Goal: Information Seeking & Learning: Check status

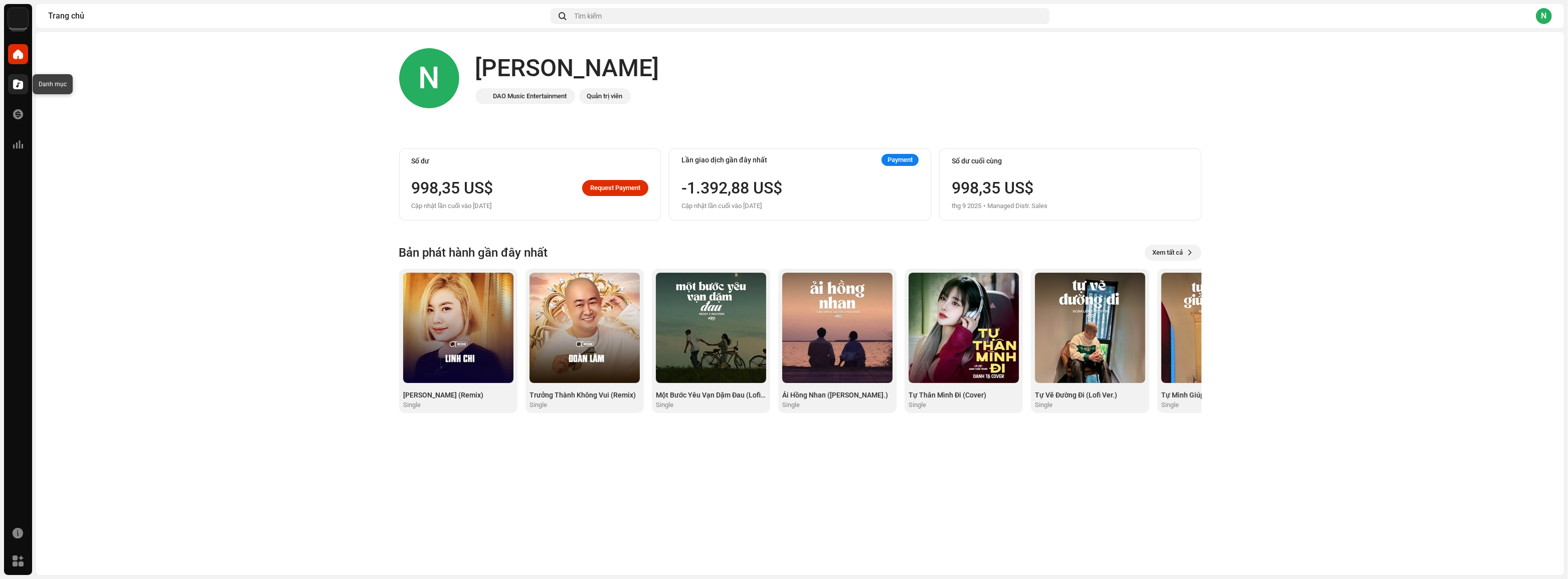
click at [16, 89] on div at bounding box center [17, 84] width 20 height 20
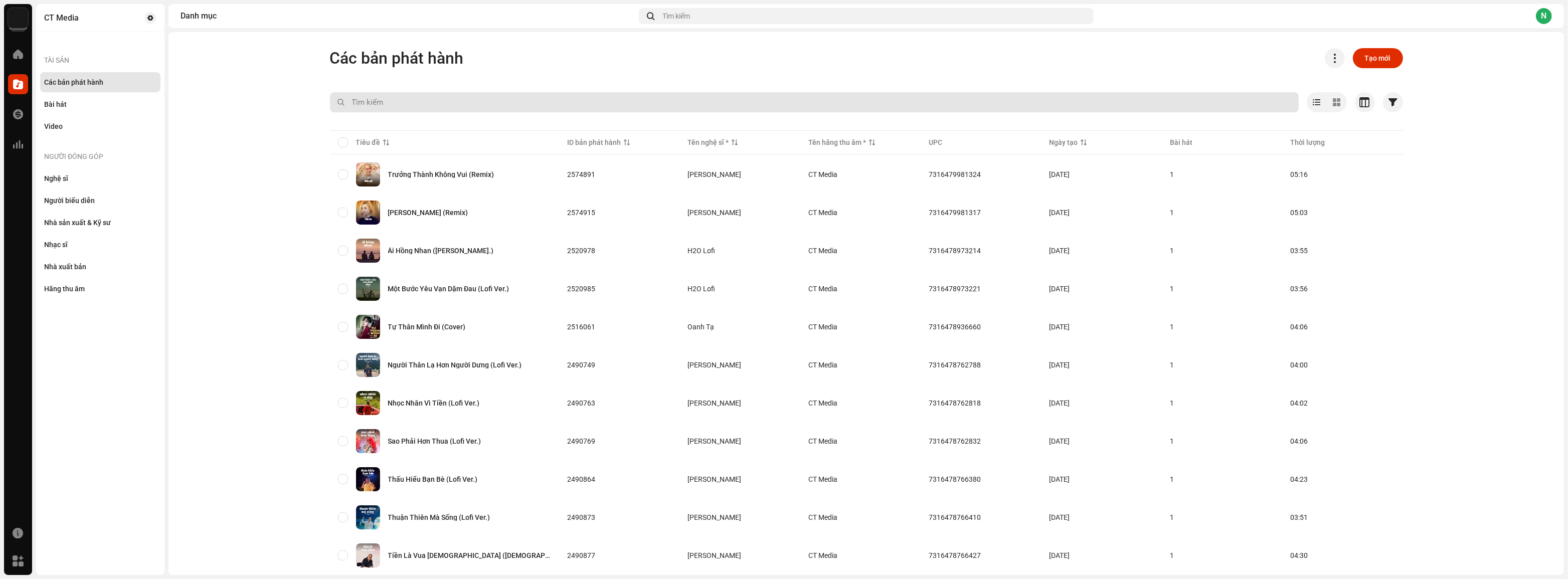
click at [516, 103] on input "text" at bounding box center [814, 102] width 969 height 20
type input "danh [PERSON_NAME]"
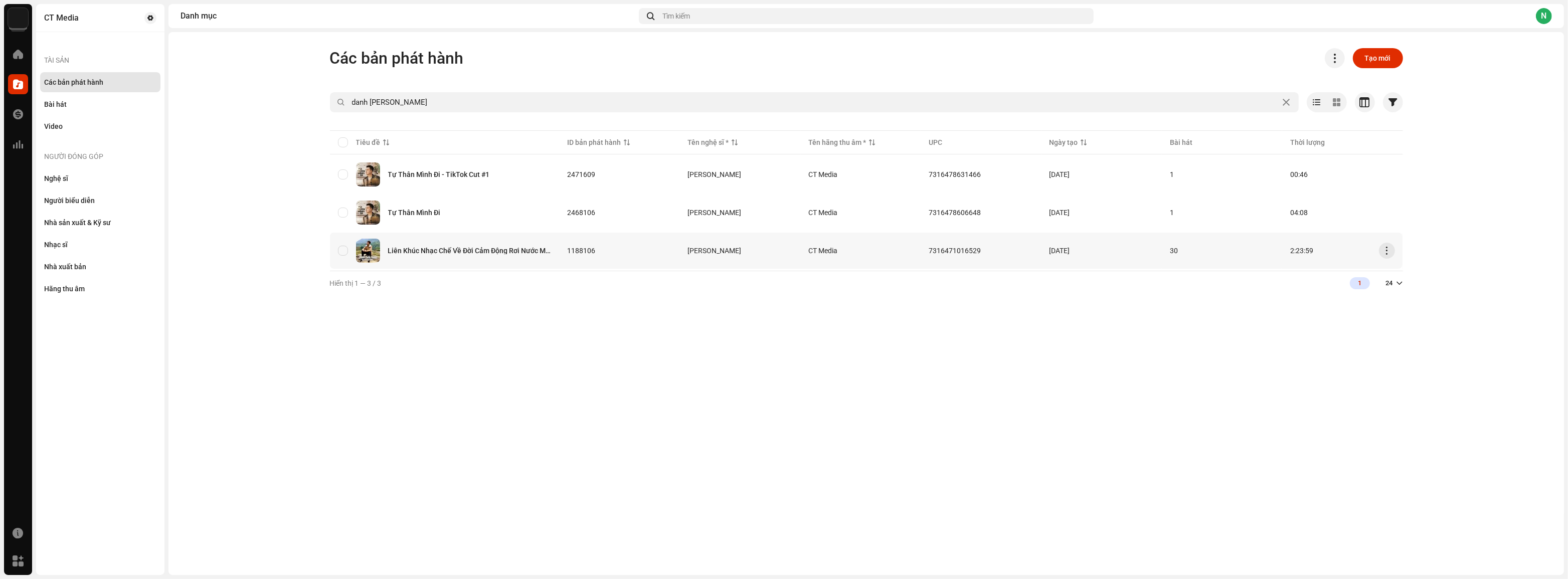
click at [493, 253] on div "Liên Khúc Nhạc Chế Về Đời Cảm Động Rơi Nước Mắt" at bounding box center [444, 250] width 214 height 24
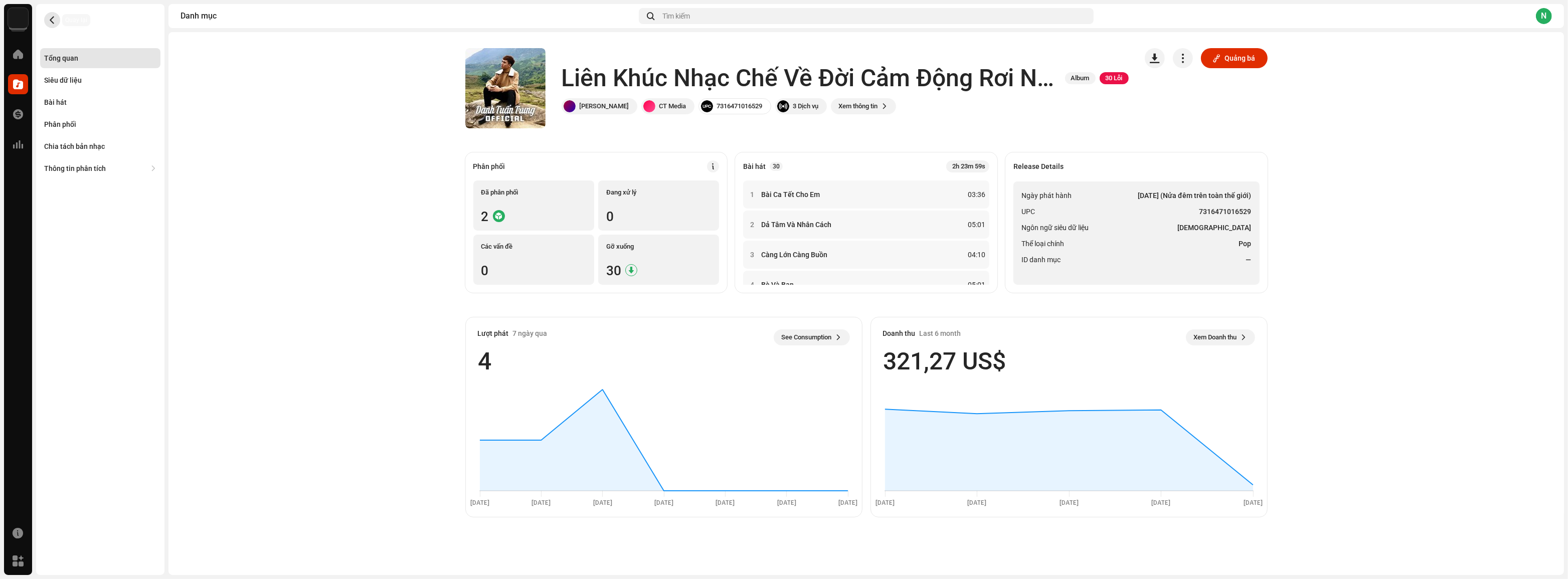
click at [53, 23] on span "button" at bounding box center [52, 20] width 8 height 8
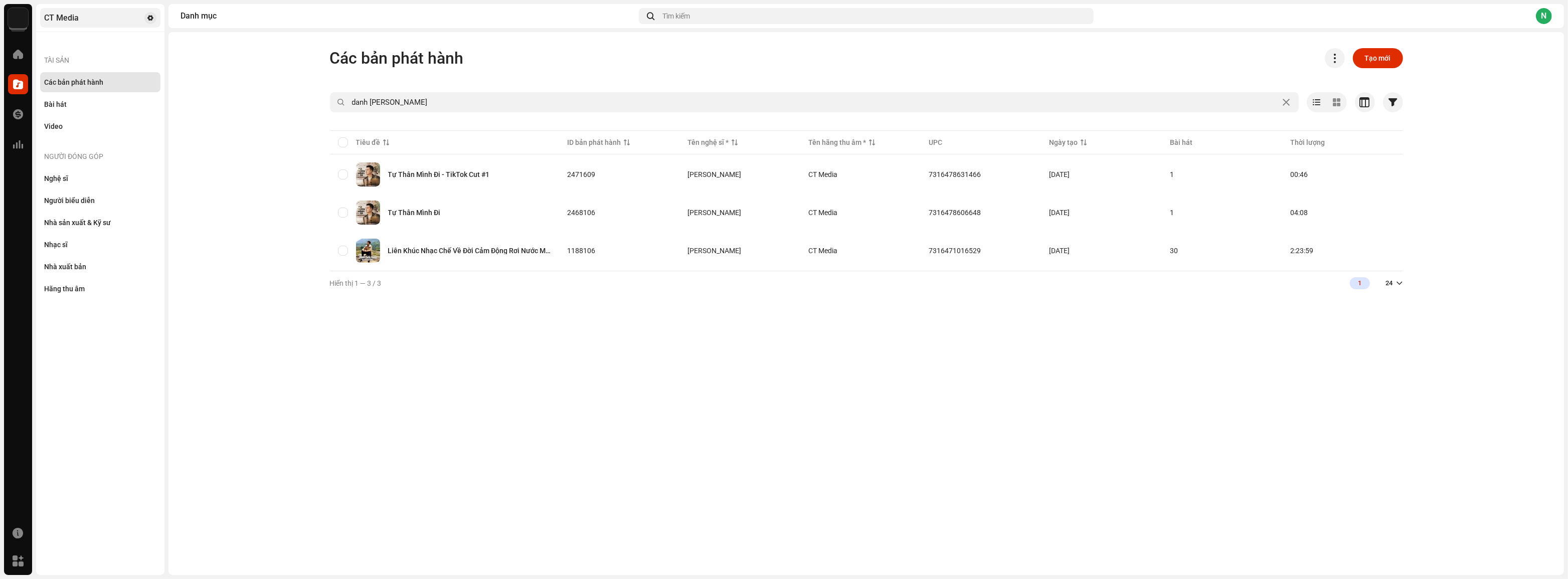
click at [143, 19] on div "CT Media" at bounding box center [100, 17] width 121 height 20
click at [150, 20] on span at bounding box center [150, 18] width 6 height 8
click at [56, 17] on div "CT Media" at bounding box center [61, 18] width 34 height 8
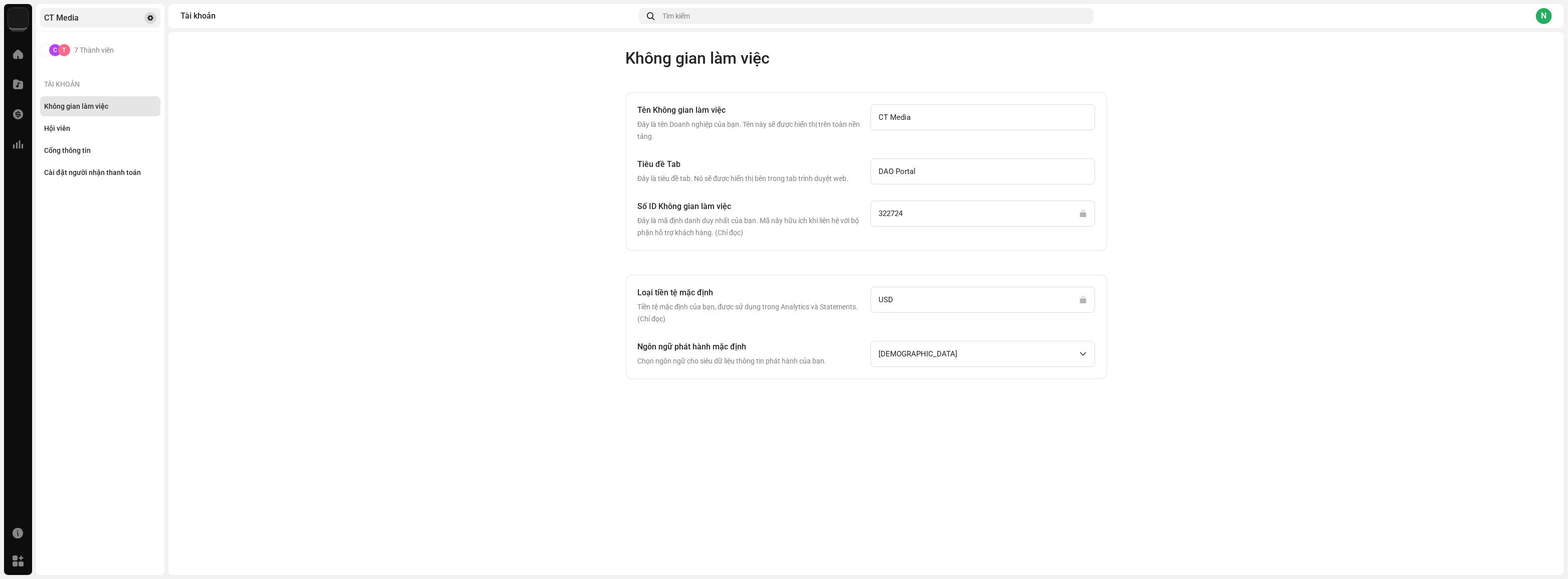
click at [146, 23] on button at bounding box center [150, 18] width 12 height 12
click at [69, 149] on div "Cổng thông tin" at bounding box center [67, 150] width 47 height 8
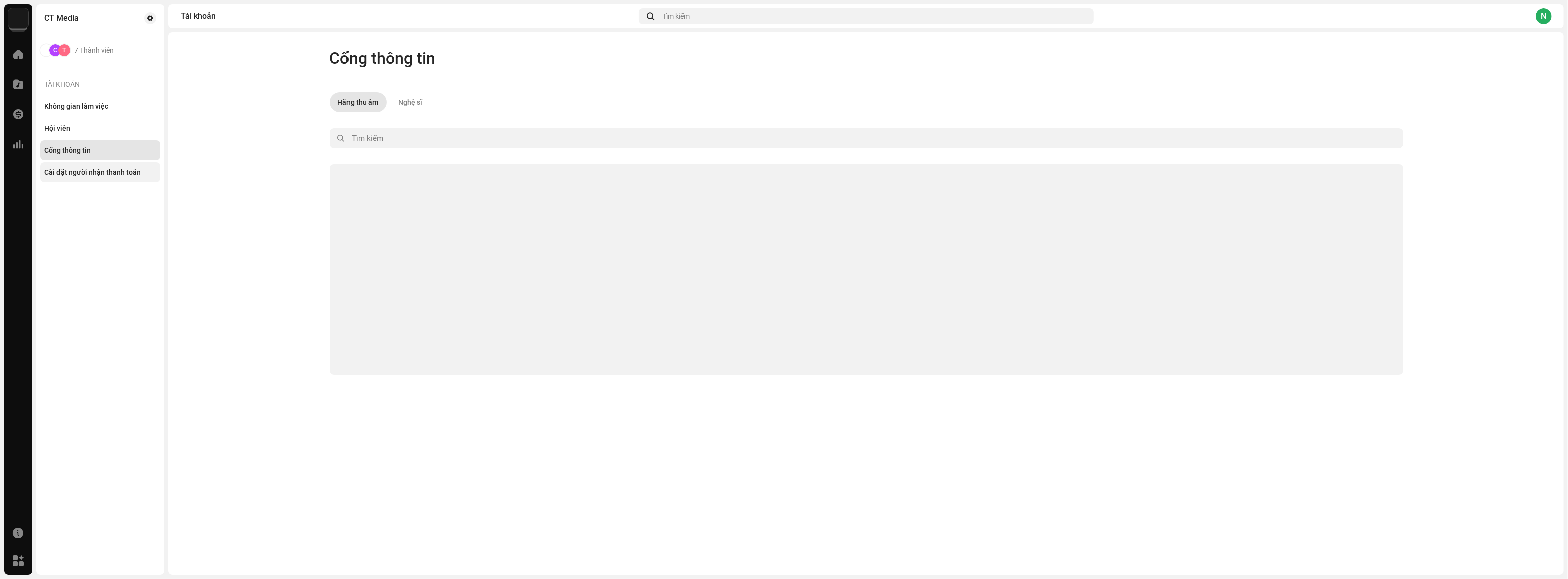
click at [77, 170] on div "Cài đặt người nhận thanh toán" at bounding box center [92, 172] width 97 height 8
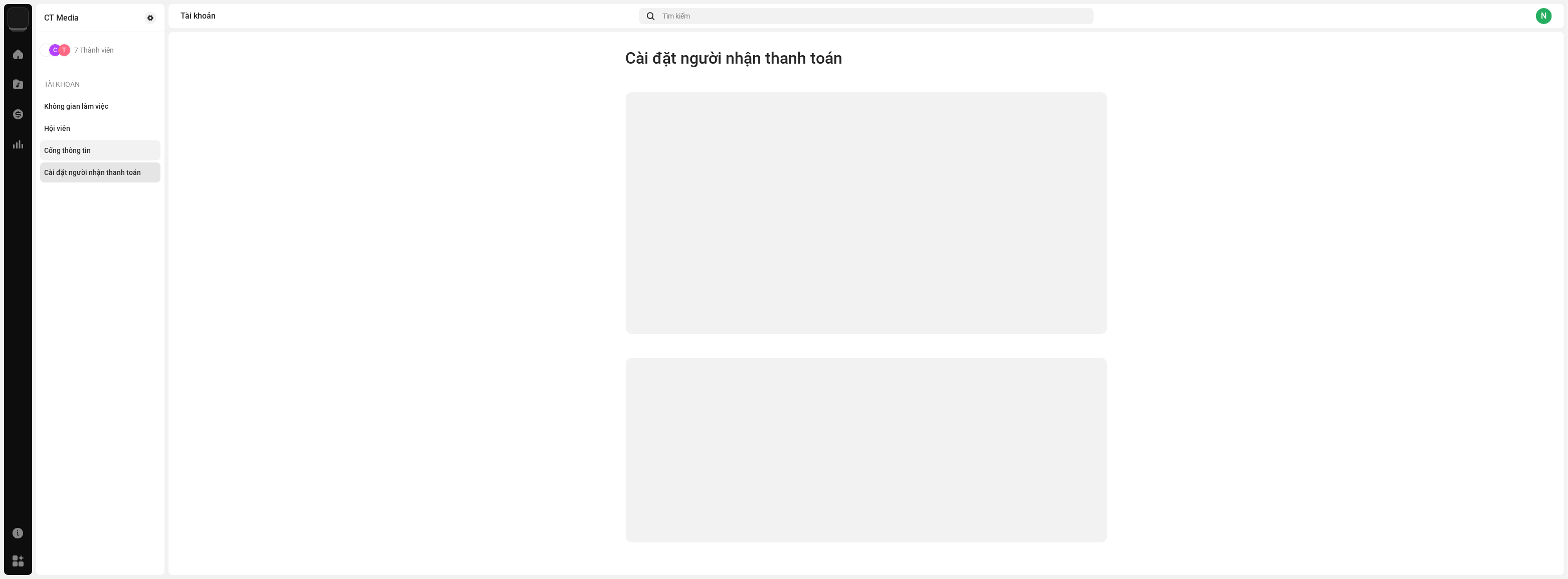
click at [87, 146] on div "Cổng thông tin" at bounding box center [67, 150] width 47 height 8
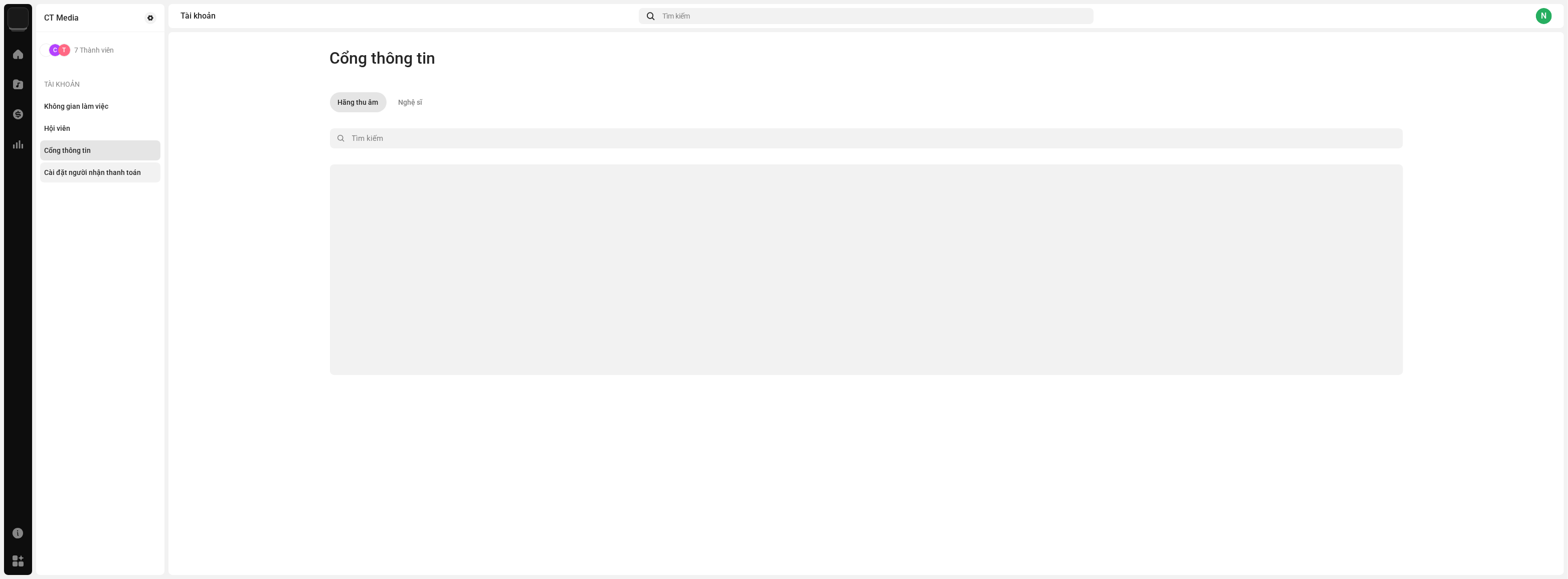
click at [85, 169] on div "Cài đặt người nhận thanh toán" at bounding box center [92, 172] width 97 height 8
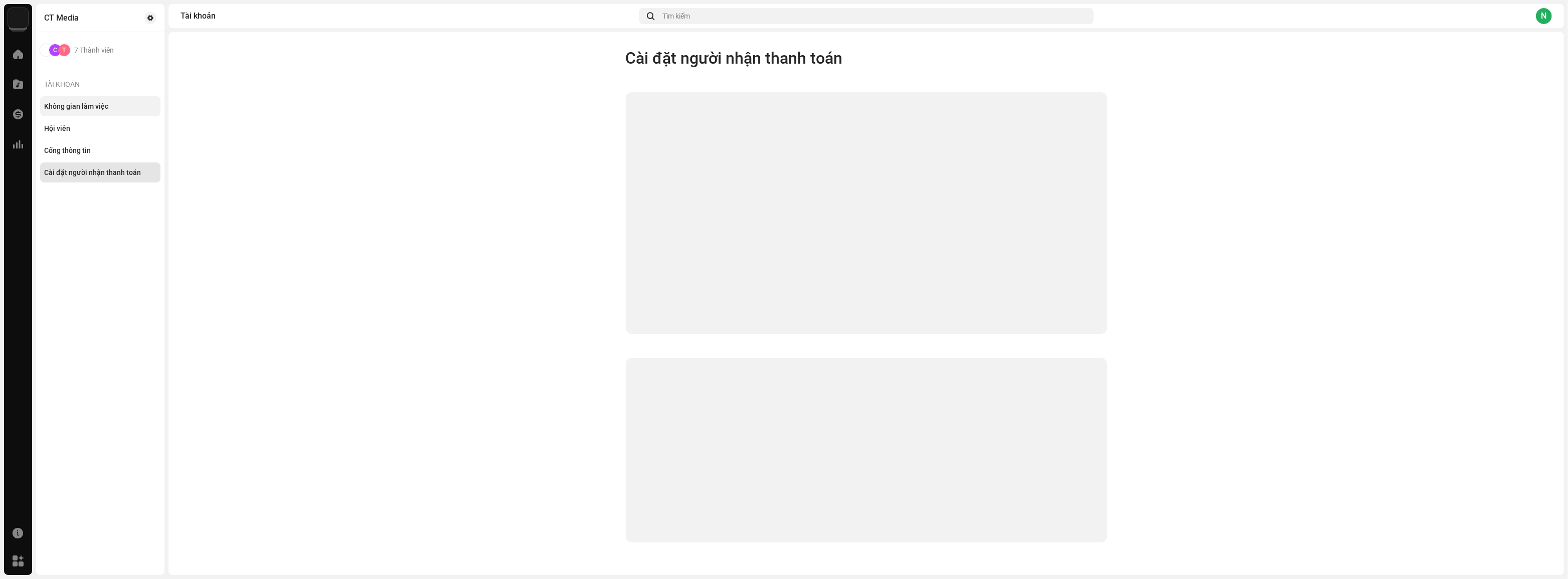
click at [86, 112] on div "Không gian làm việc" at bounding box center [100, 106] width 121 height 20
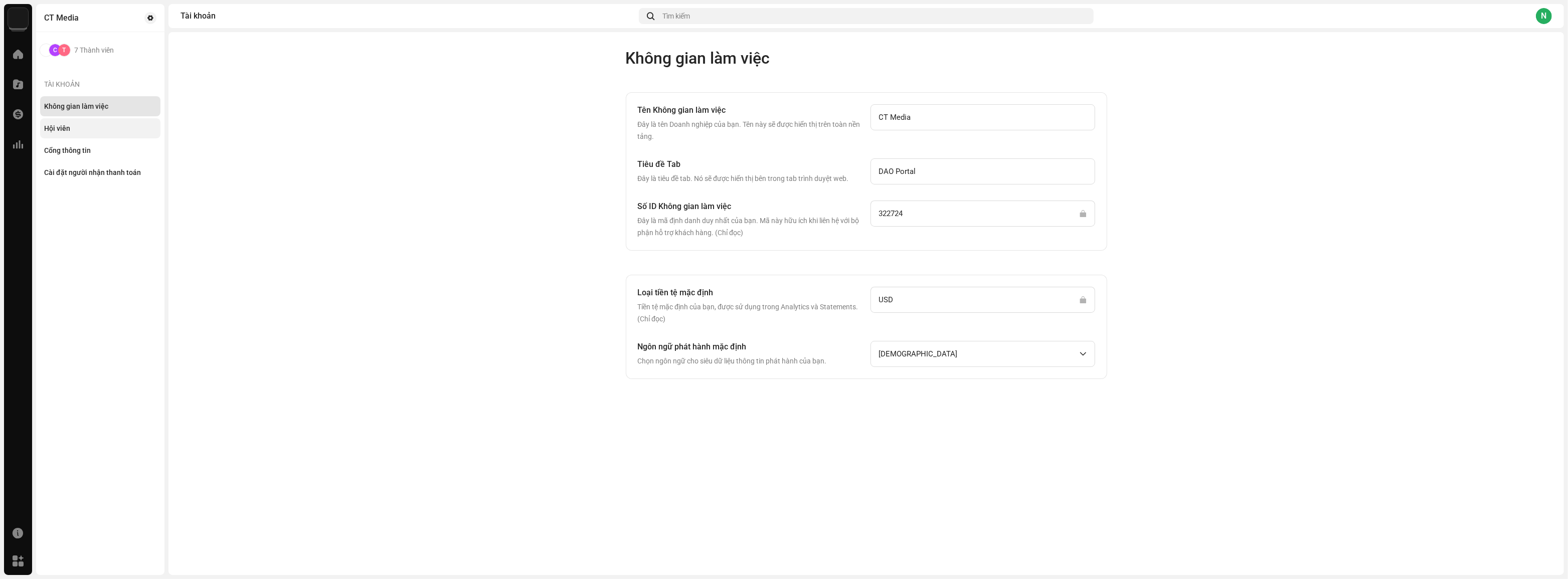
click at [71, 125] on div "Hội viên" at bounding box center [100, 128] width 112 height 8
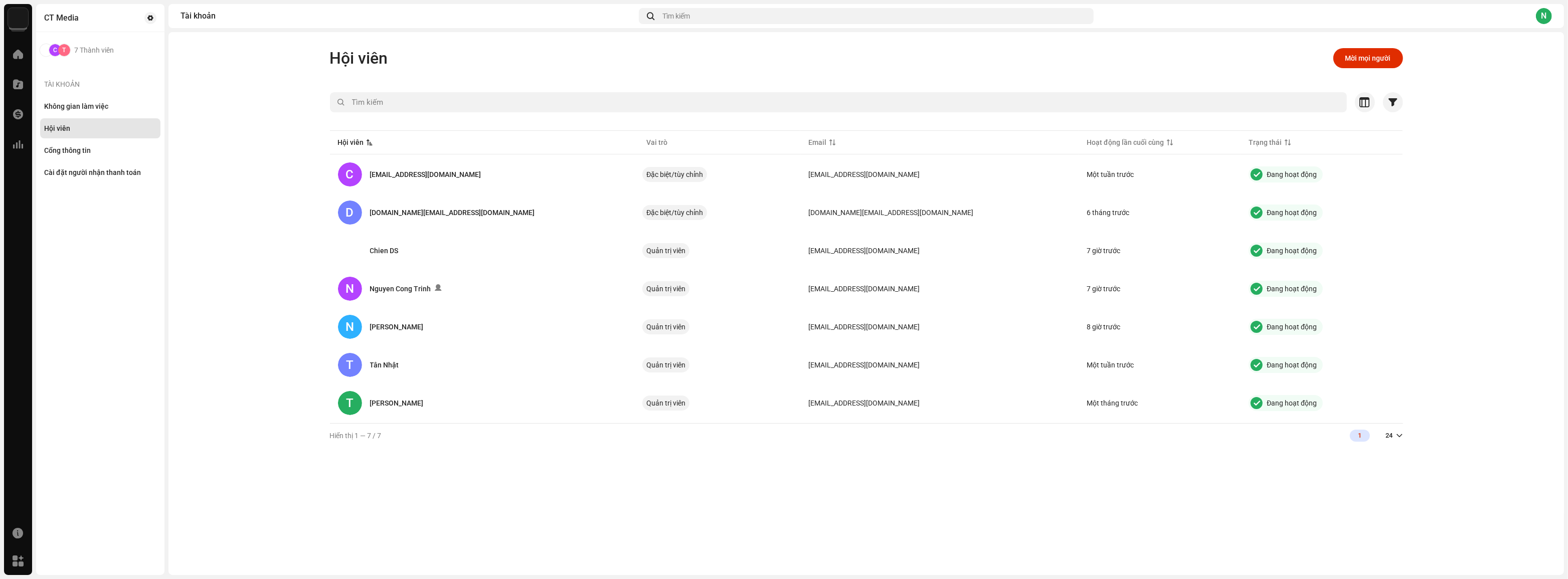
click at [89, 91] on div "Tài khoản" at bounding box center [100, 84] width 121 height 24
click at [79, 105] on div "Không gian làm việc" at bounding box center [75, 106] width 64 height 8
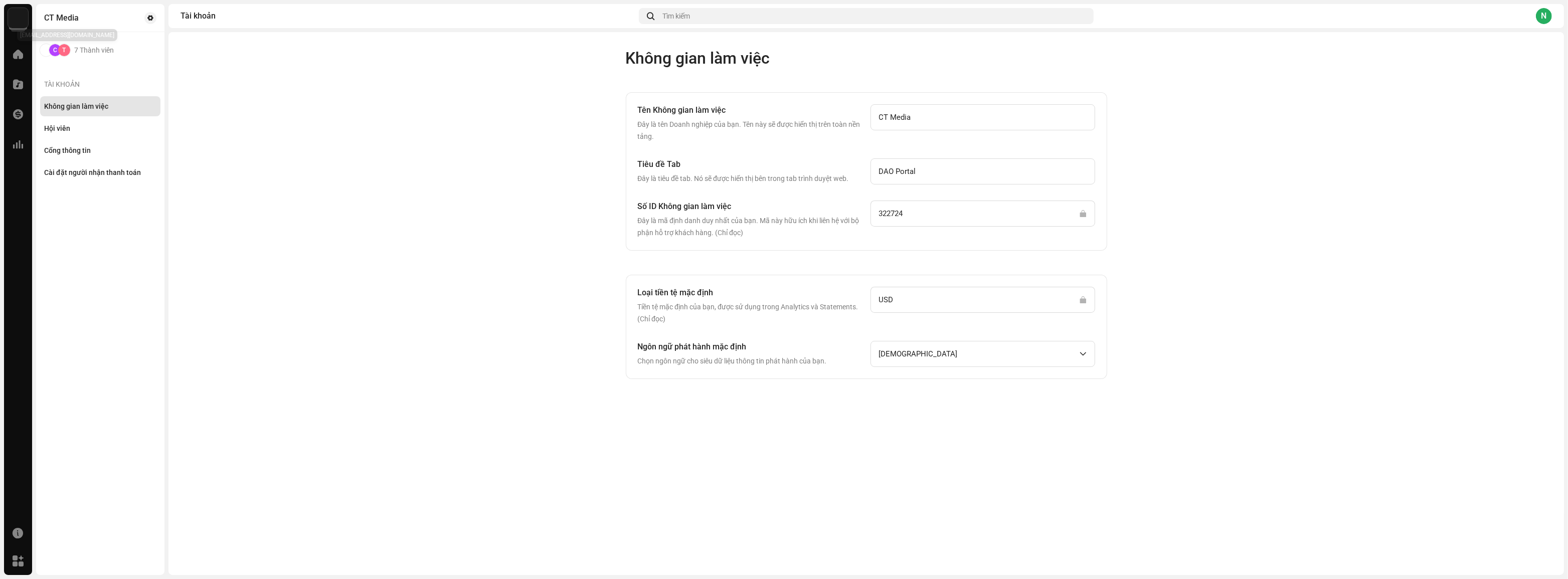
click at [60, 49] on div "T" at bounding box center [64, 49] width 12 height 12
click at [22, 62] on div at bounding box center [17, 53] width 20 height 20
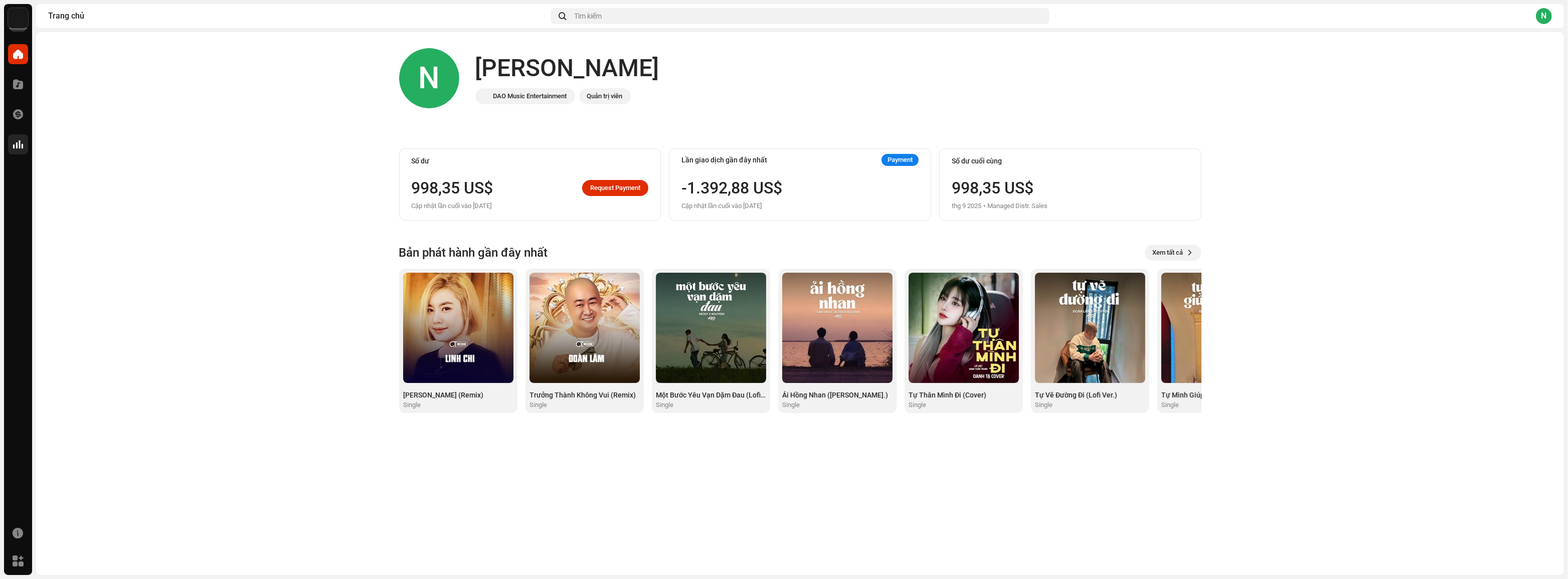
click at [17, 147] on span at bounding box center [18, 145] width 10 height 8
click at [16, 116] on span at bounding box center [18, 114] width 10 height 8
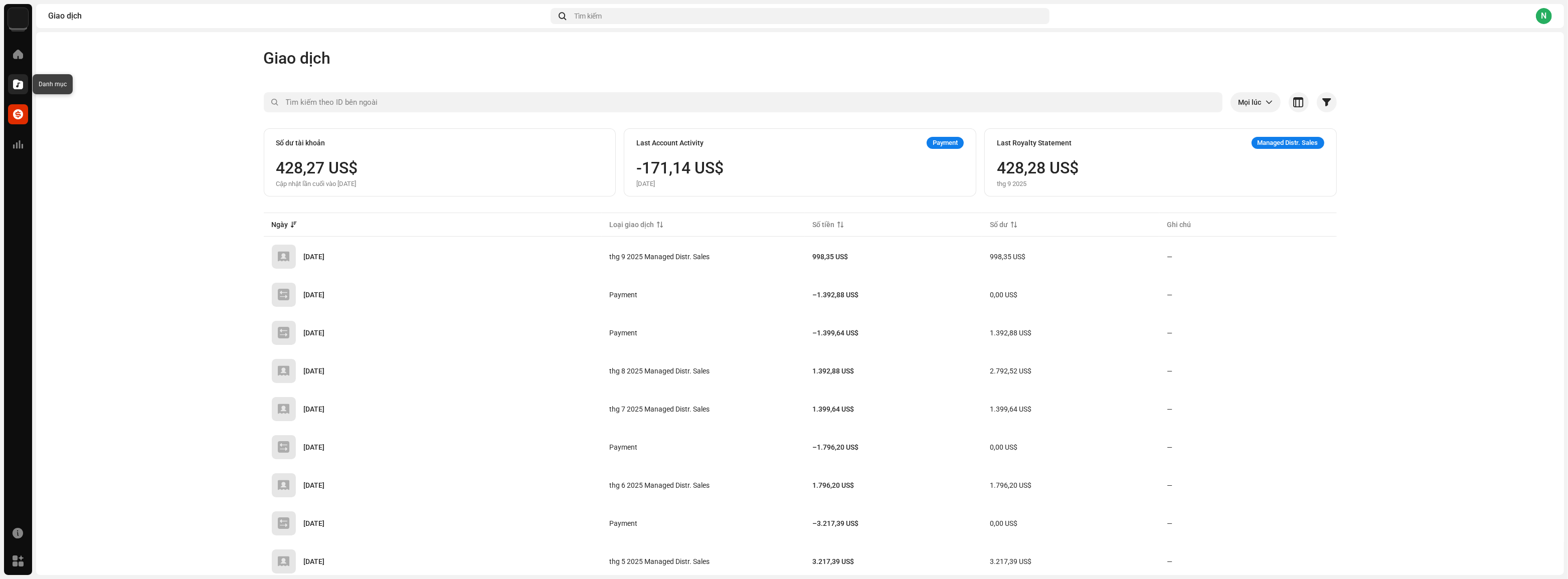
click at [20, 82] on span at bounding box center [18, 84] width 10 height 8
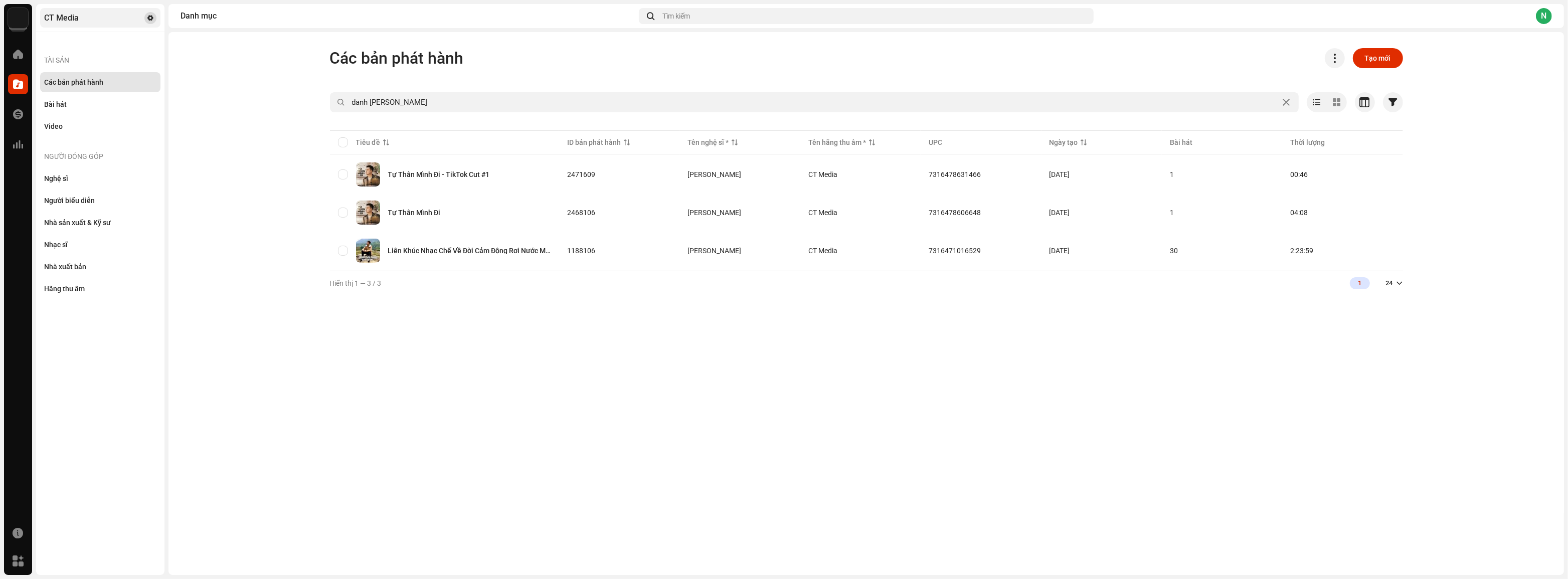
click at [151, 16] on span at bounding box center [150, 18] width 6 height 8
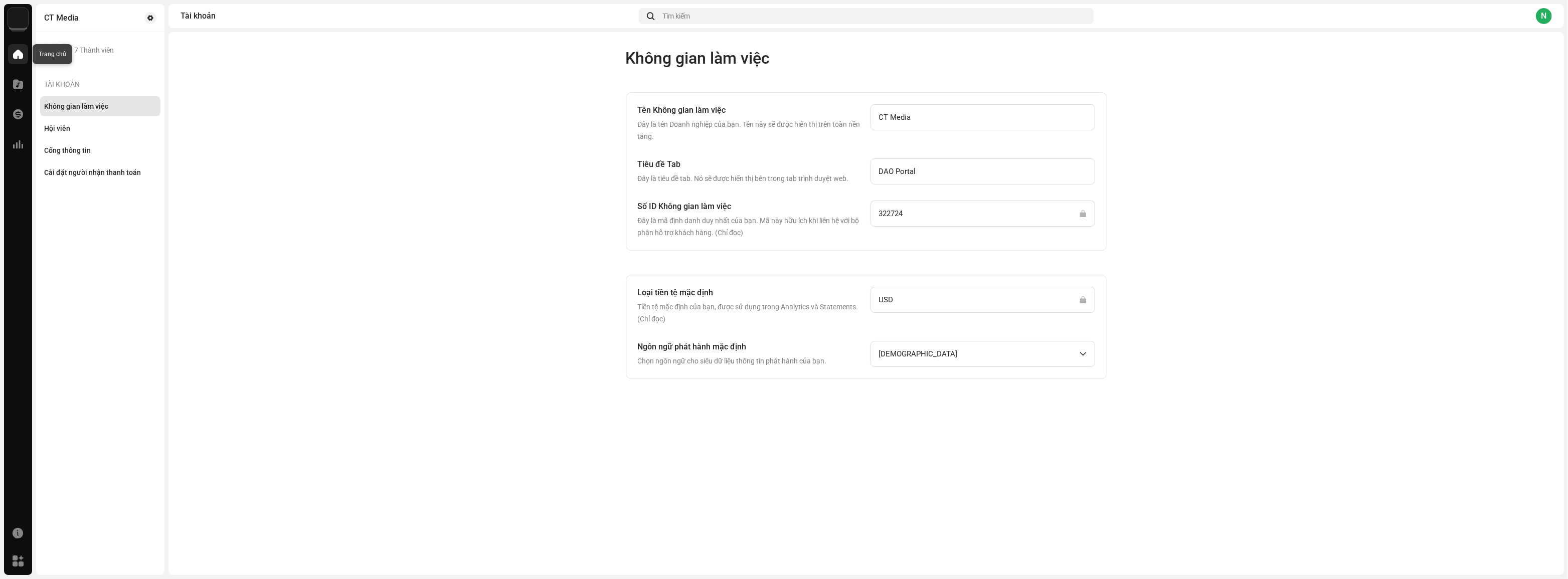
click at [13, 53] on span at bounding box center [18, 54] width 10 height 8
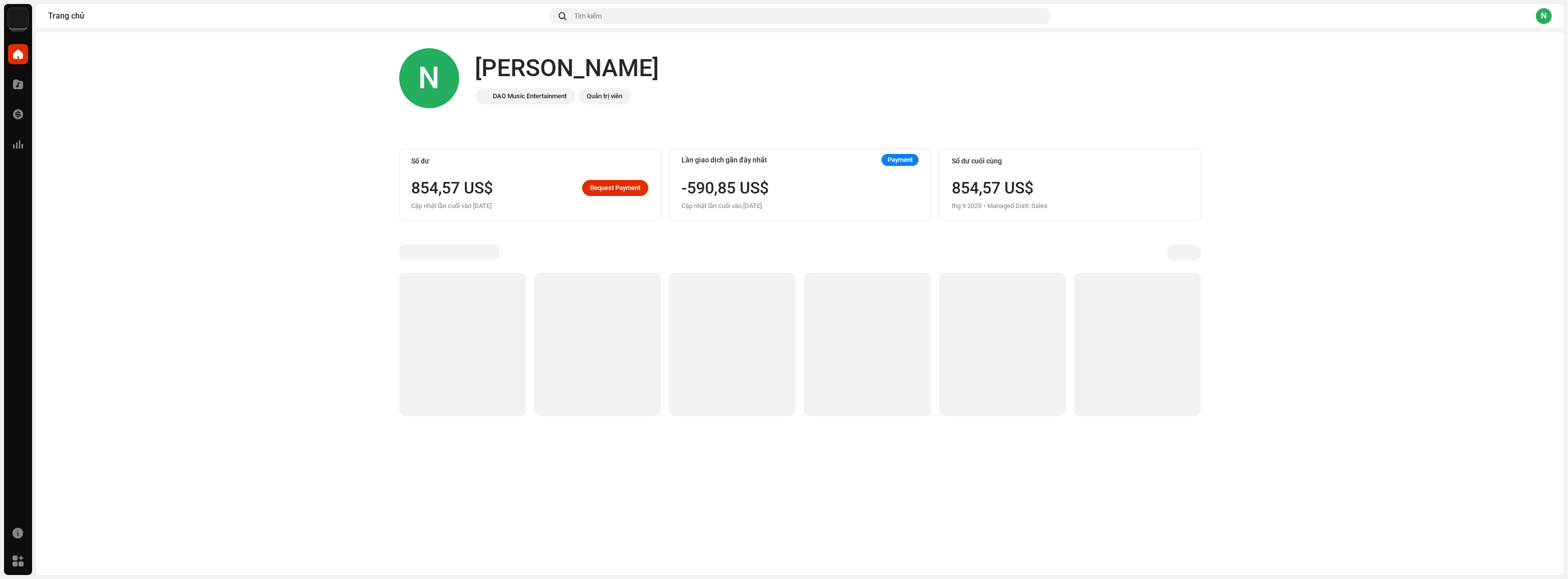
click at [28, 21] on img at bounding box center [17, 17] width 20 height 20
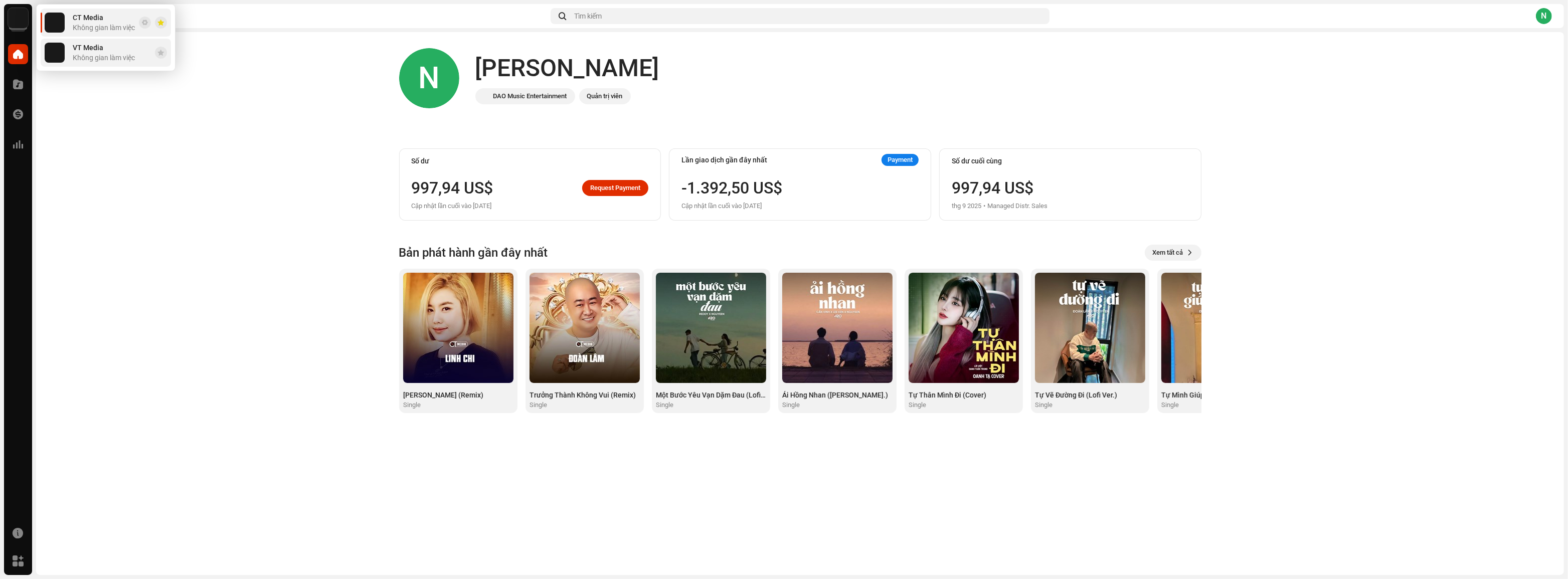
click at [89, 48] on span "VT Media" at bounding box center [87, 48] width 30 height 8
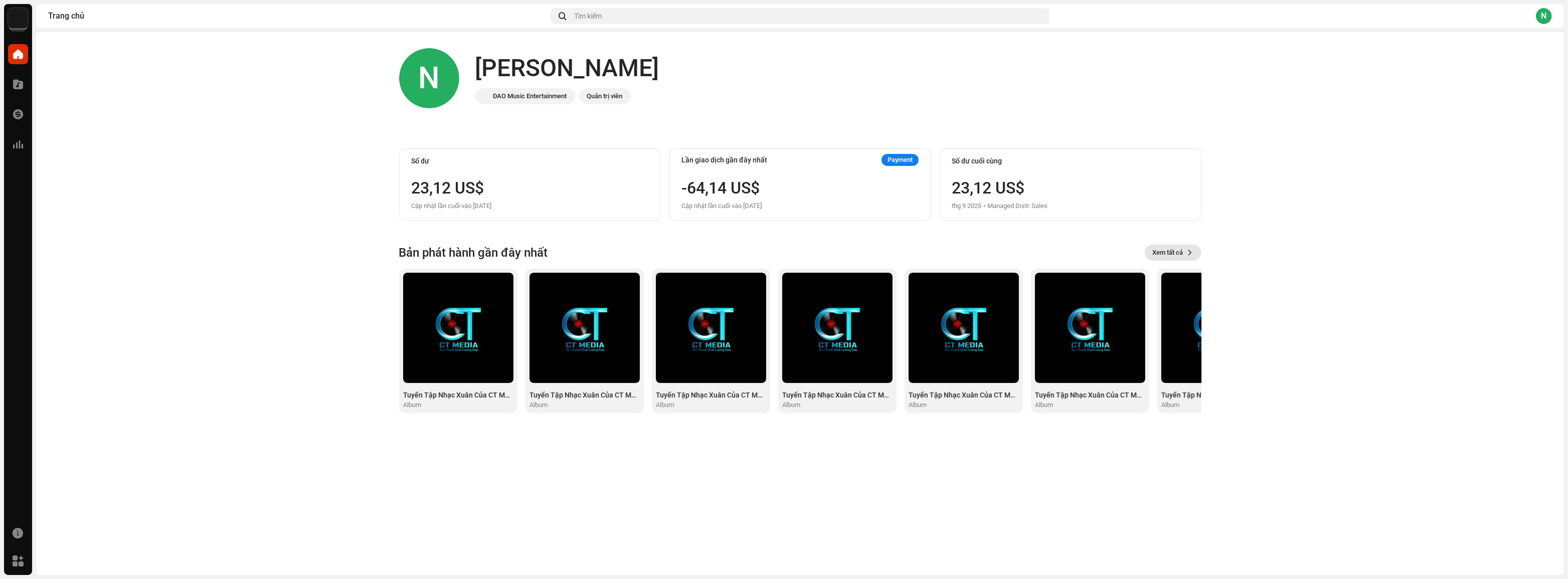
click at [1177, 255] on span "Xem tất cả" at bounding box center [1168, 252] width 30 height 20
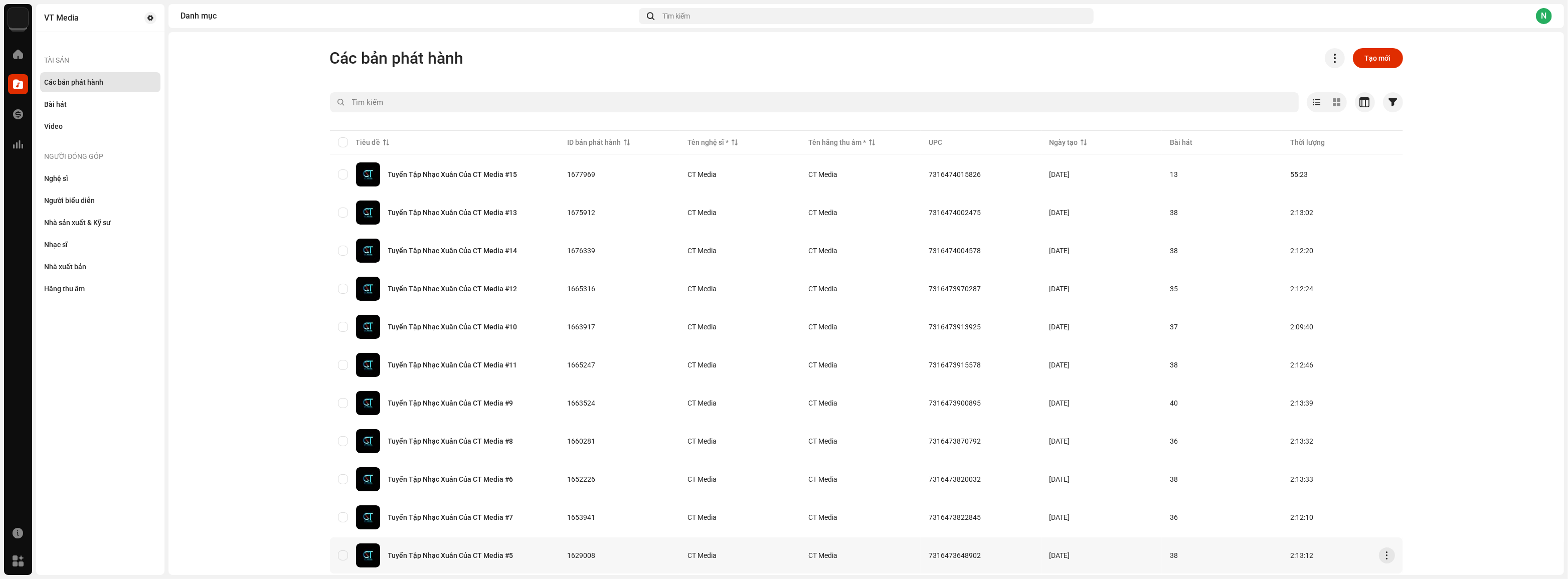
scroll to position [273, 0]
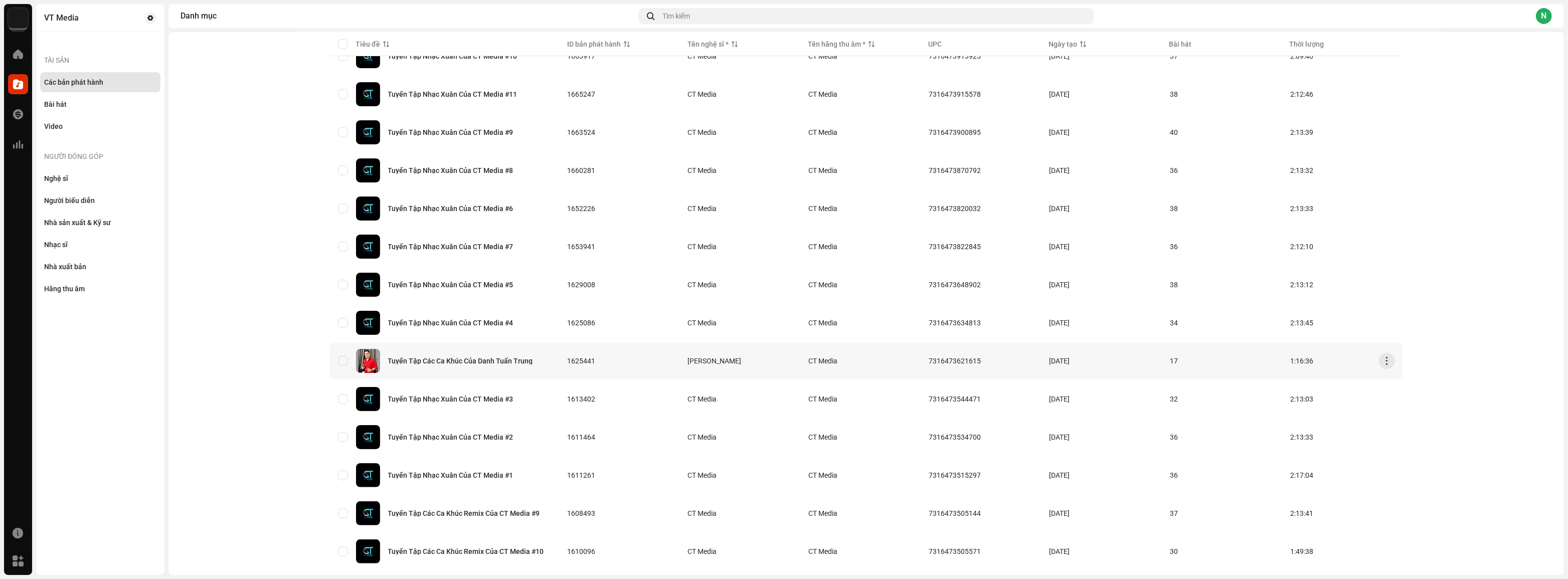
click at [521, 357] on div "Tuyển Tập Các Ca Khúc Của Danh Tuấn Trung" at bounding box center [460, 360] width 145 height 7
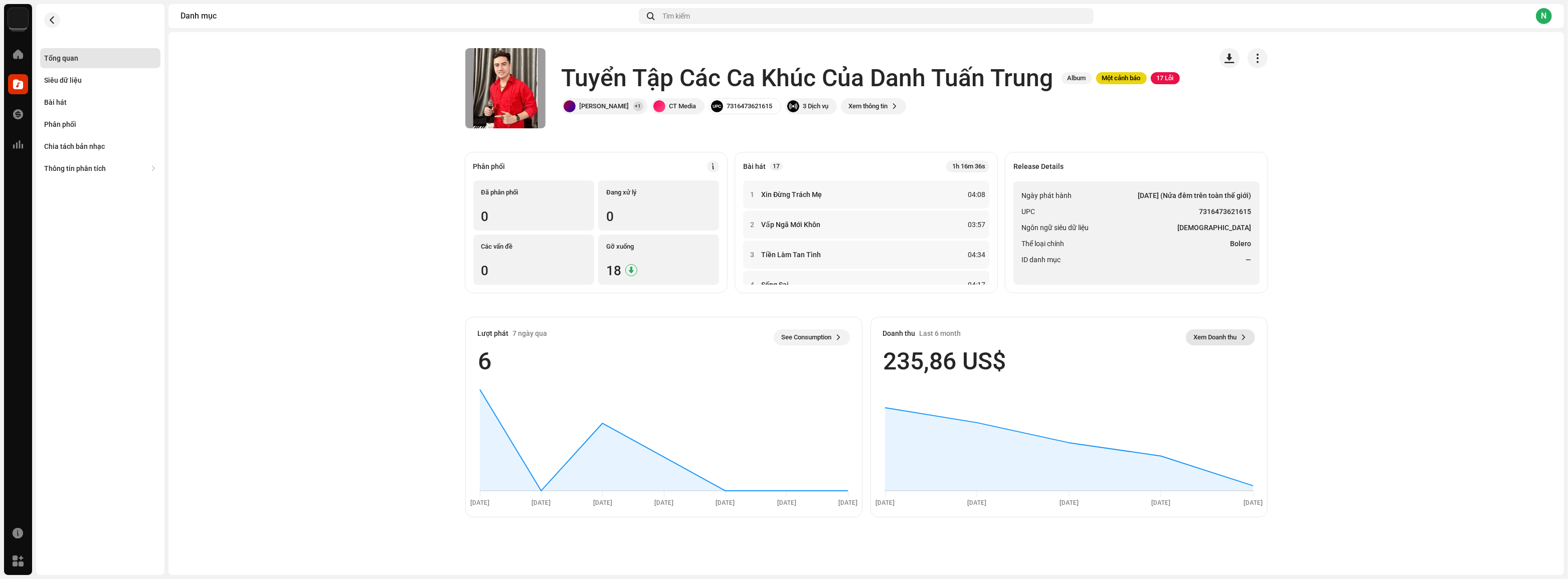
click at [1229, 336] on span "Xem Doanh thu" at bounding box center [1214, 337] width 43 height 20
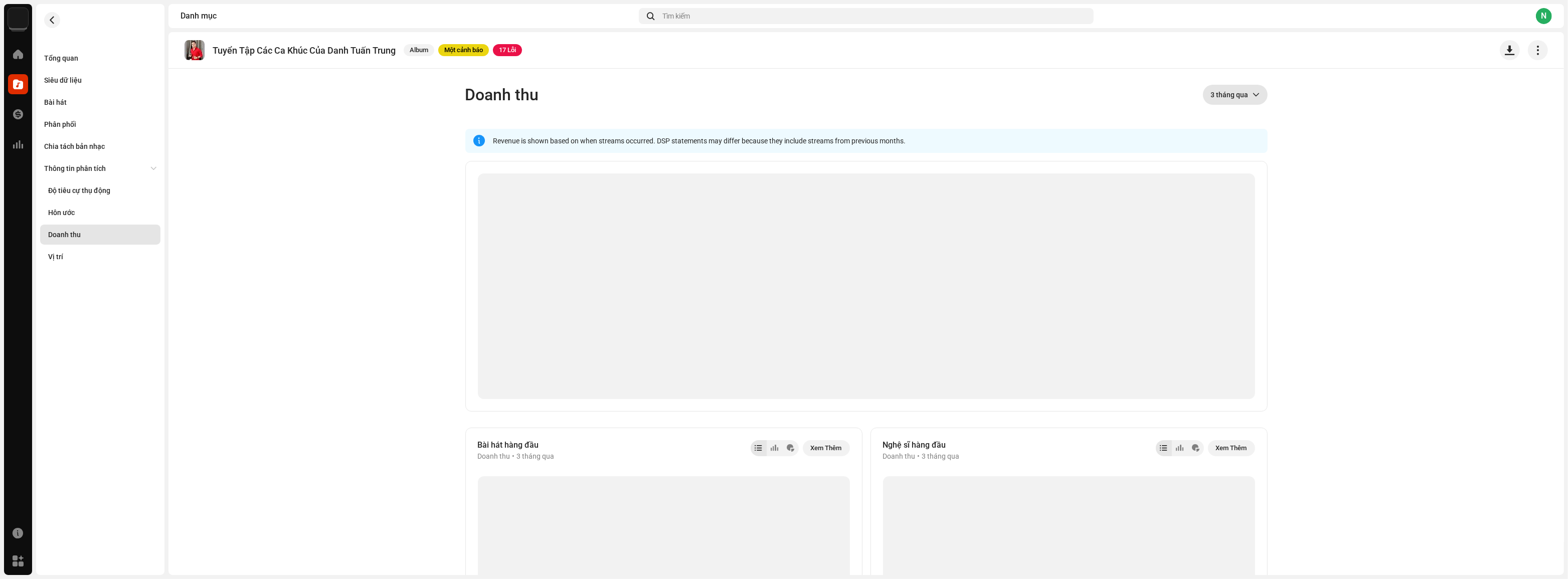
click at [1239, 94] on span "3 tháng qua" at bounding box center [1231, 94] width 42 height 20
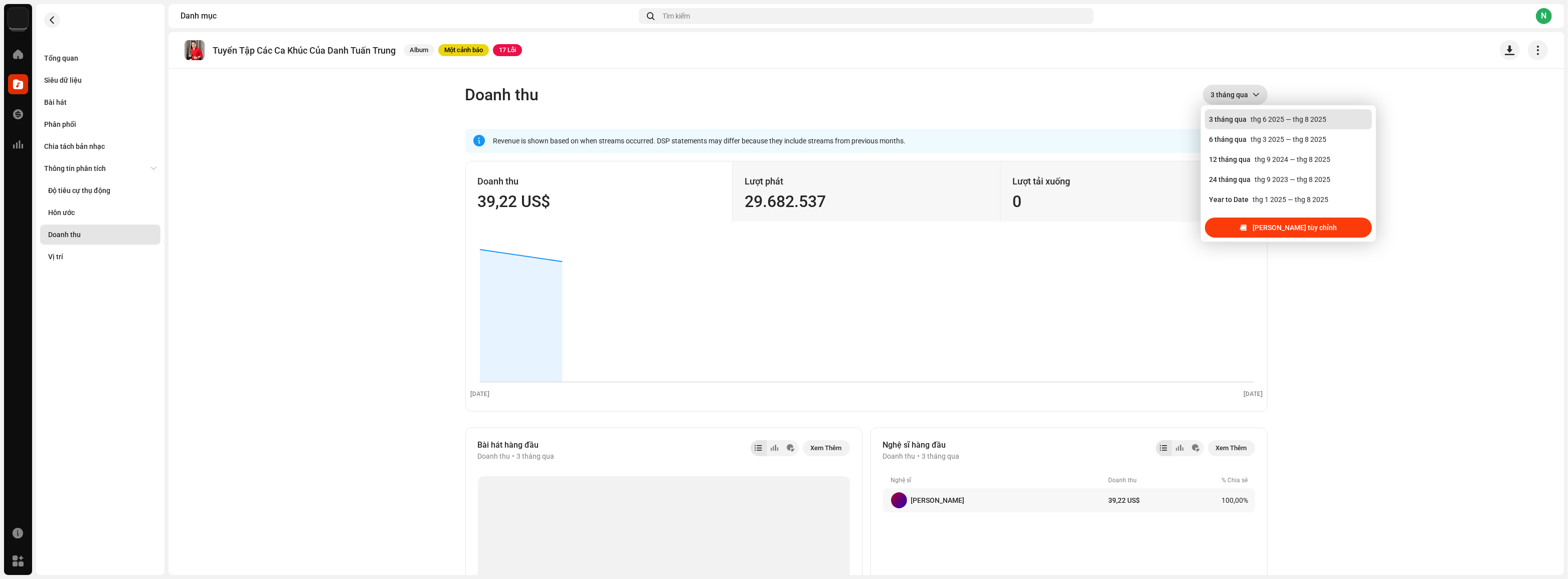
scroll to position [15, 0]
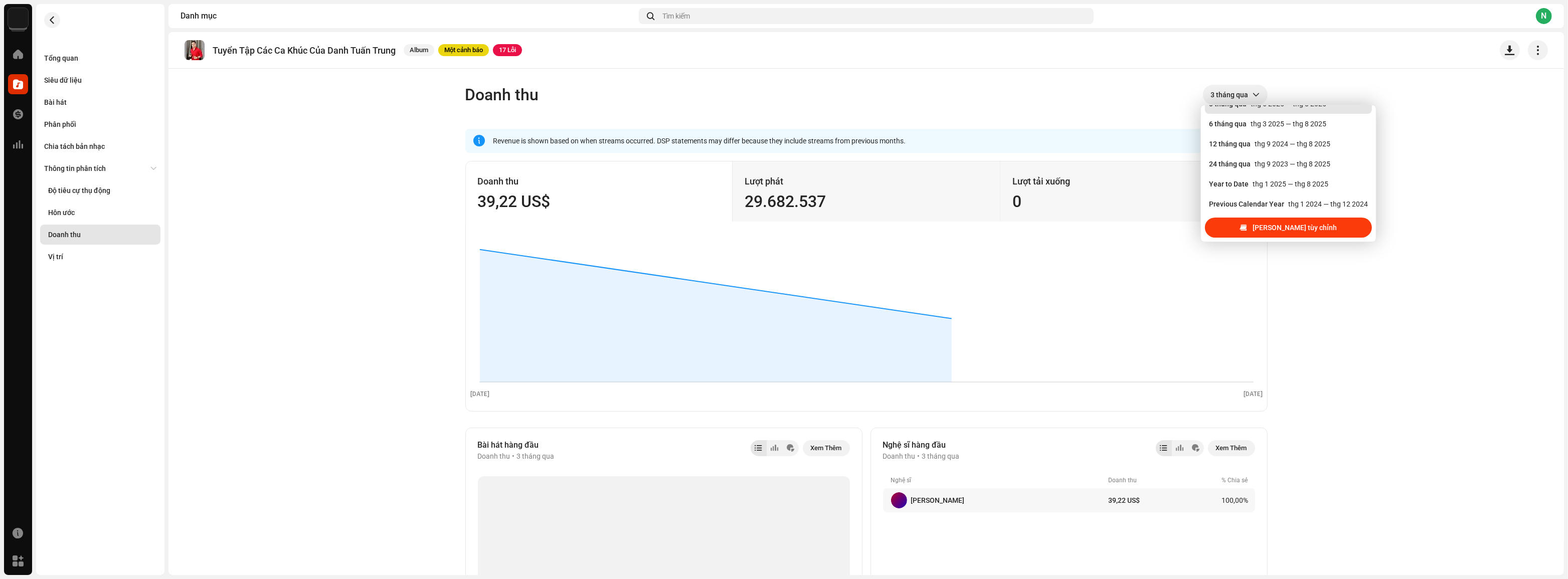
click at [1258, 232] on div "Phạm vi tùy chỉnh" at bounding box center [1288, 227] width 167 height 20
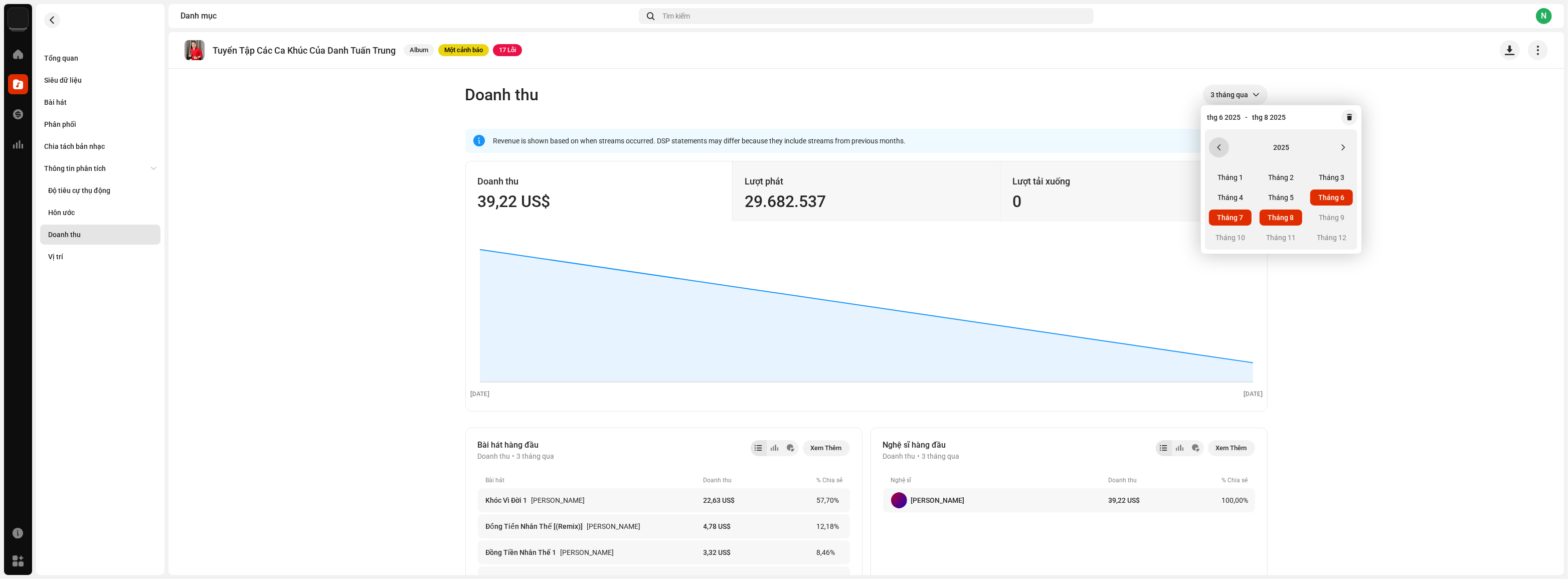
click at [1220, 142] on button "Previous Year" at bounding box center [1218, 146] width 20 height 20
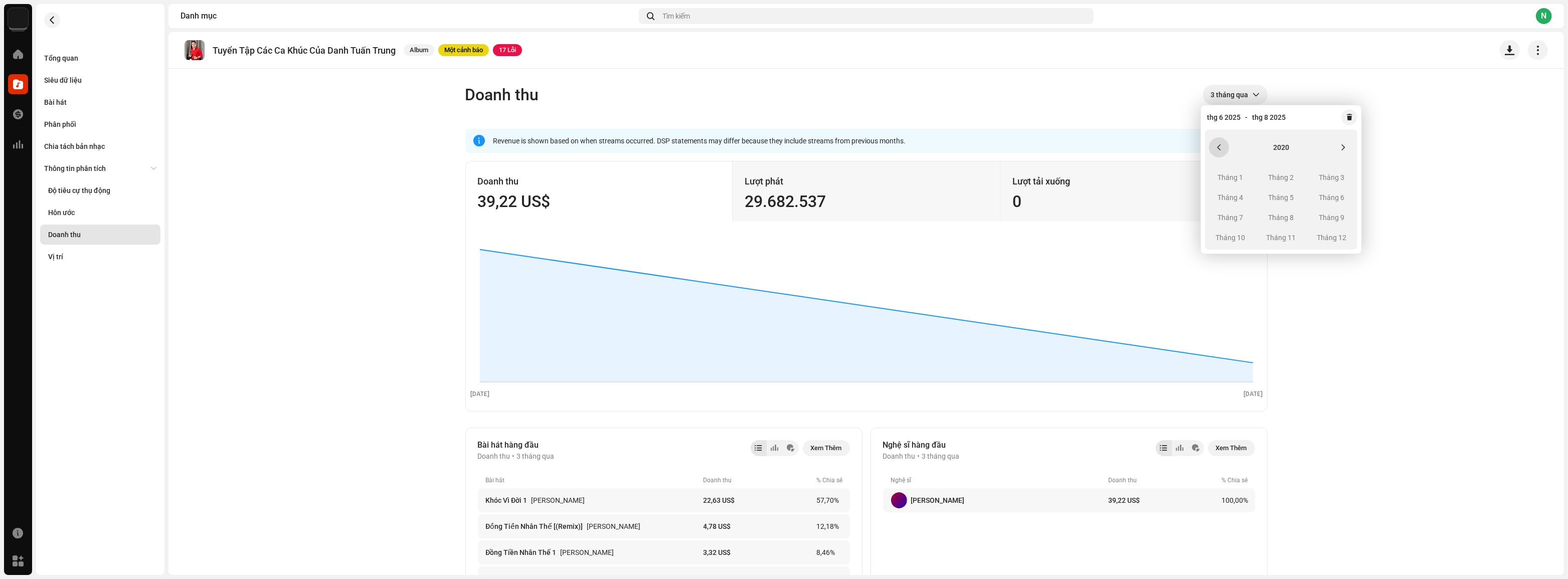
click at [1220, 142] on button "Previous Year" at bounding box center [1218, 146] width 20 height 20
click at [1347, 151] on button "Next Year" at bounding box center [1343, 146] width 20 height 20
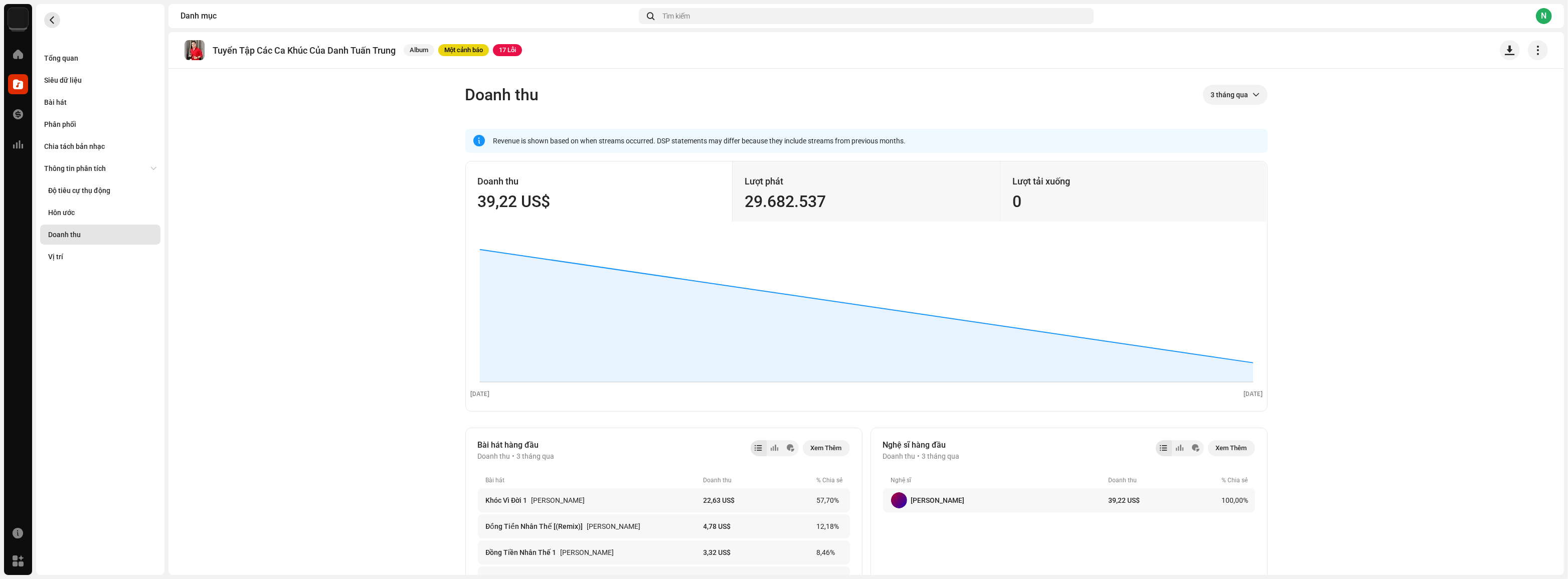
click at [44, 17] on button "button" at bounding box center [51, 20] width 16 height 16
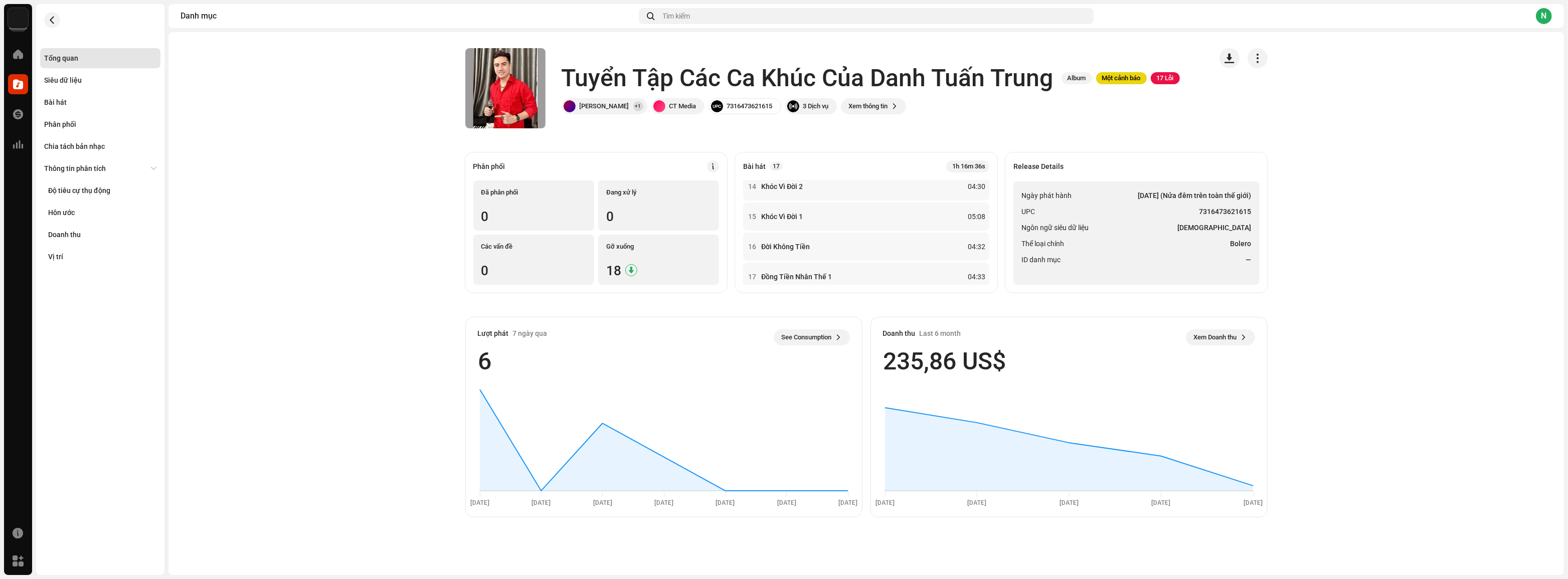
scroll to position [413, 0]
click at [48, 23] on button "button" at bounding box center [51, 20] width 16 height 16
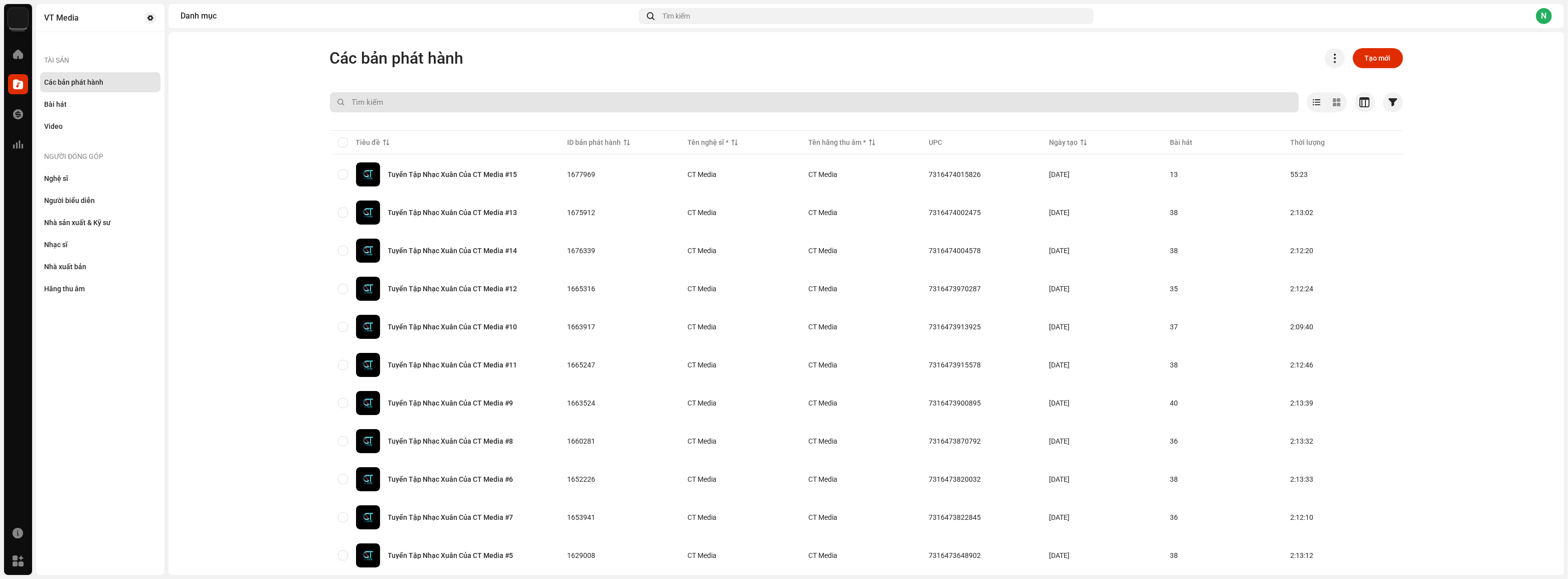
click at [421, 102] on input "text" at bounding box center [814, 102] width 969 height 20
type input "danh [PERSON_NAME]"
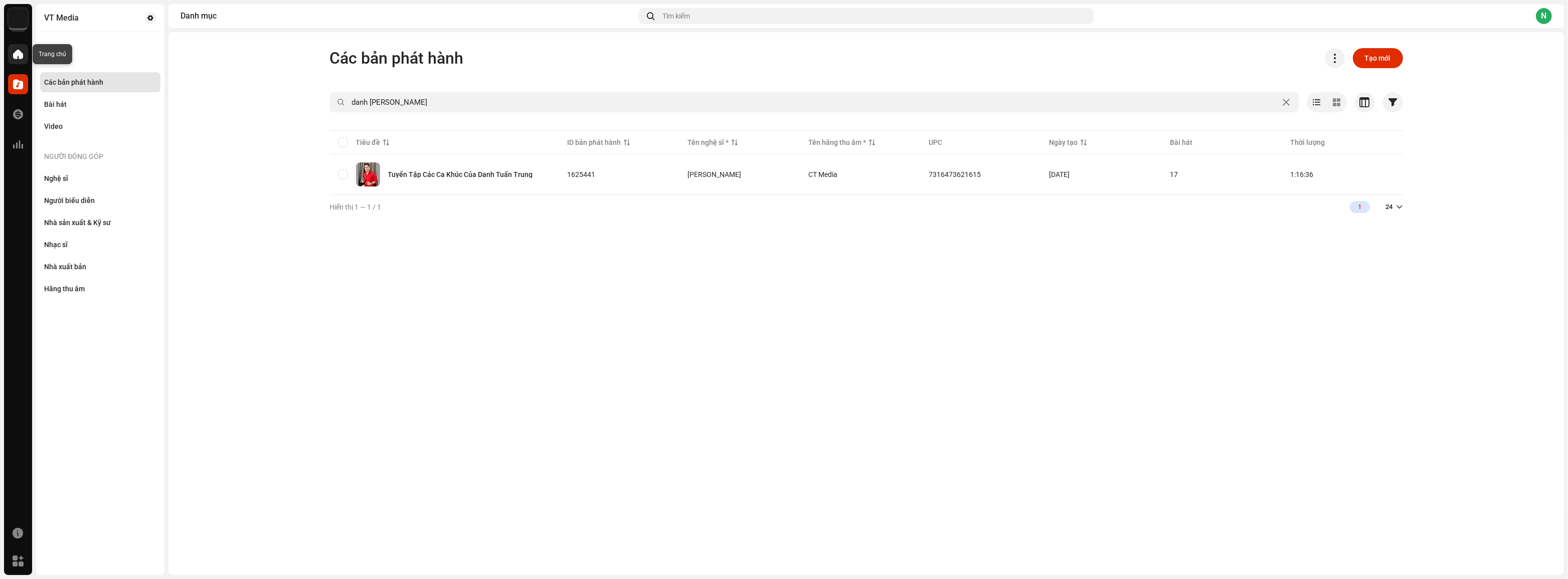
click at [13, 46] on div at bounding box center [17, 53] width 20 height 20
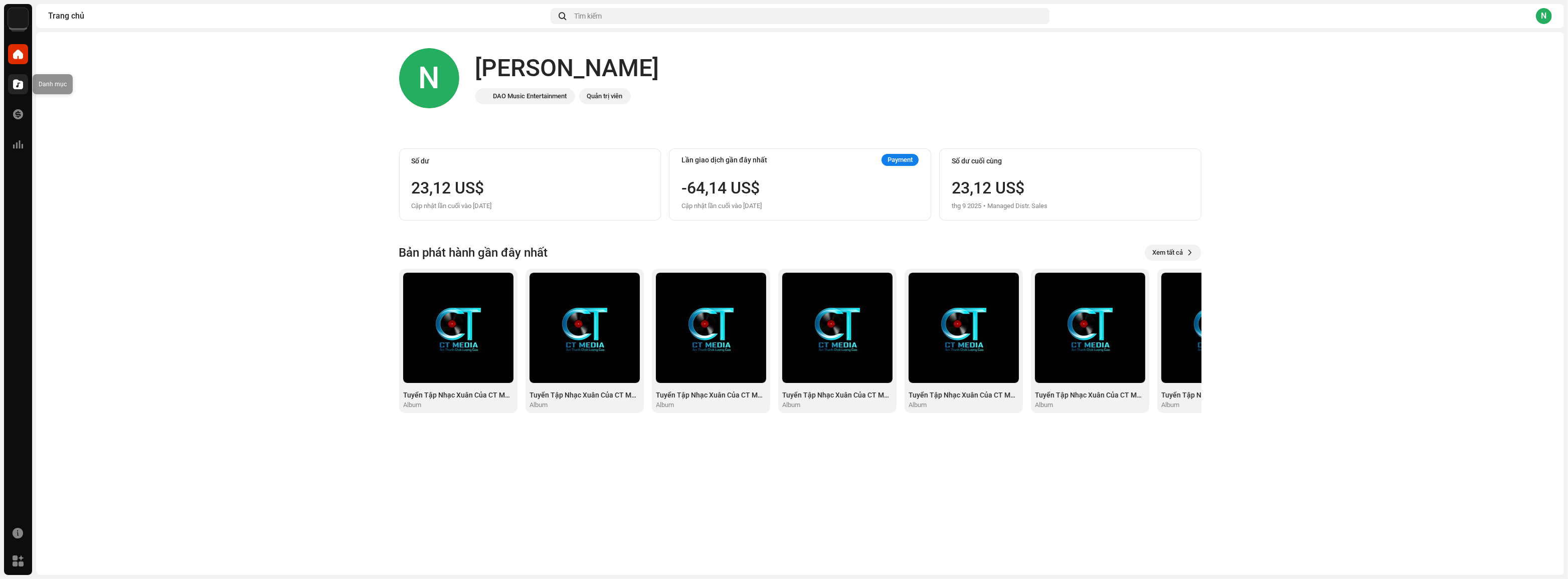
click at [11, 85] on div at bounding box center [17, 84] width 20 height 20
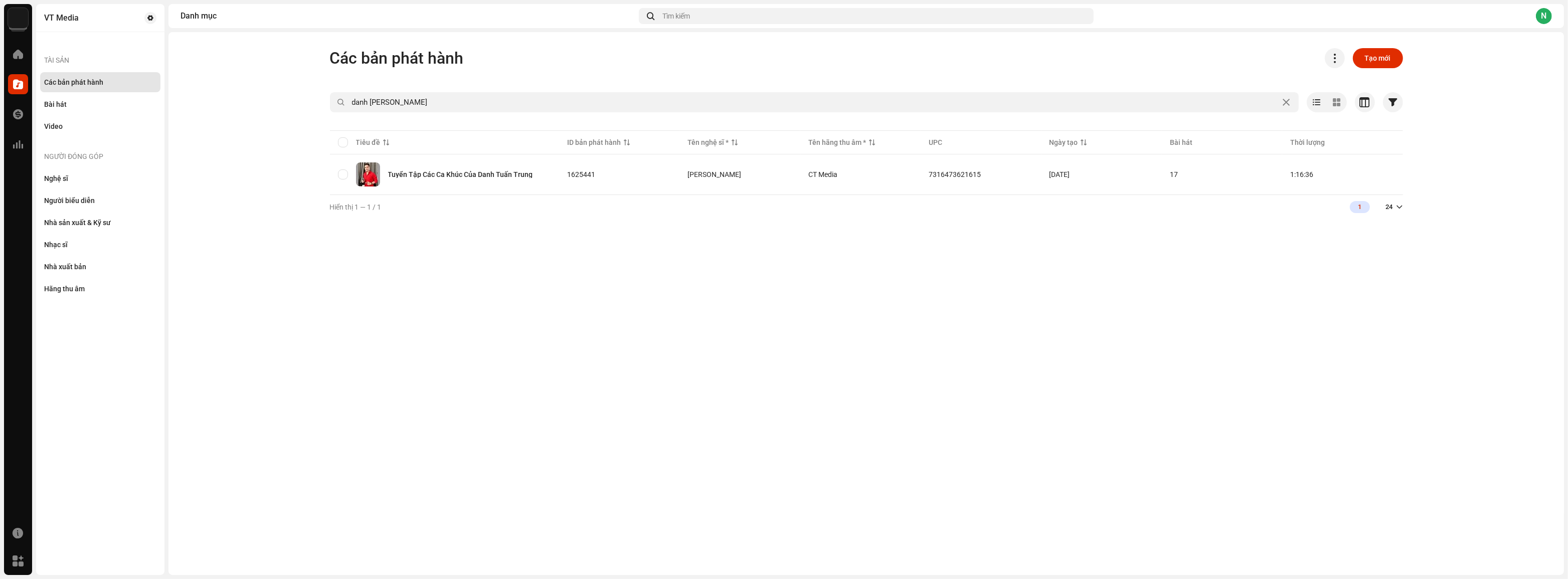
click at [21, 23] on img at bounding box center [17, 17] width 20 height 20
click at [85, 60] on span "Không gian làm việc" at bounding box center [103, 57] width 62 height 8
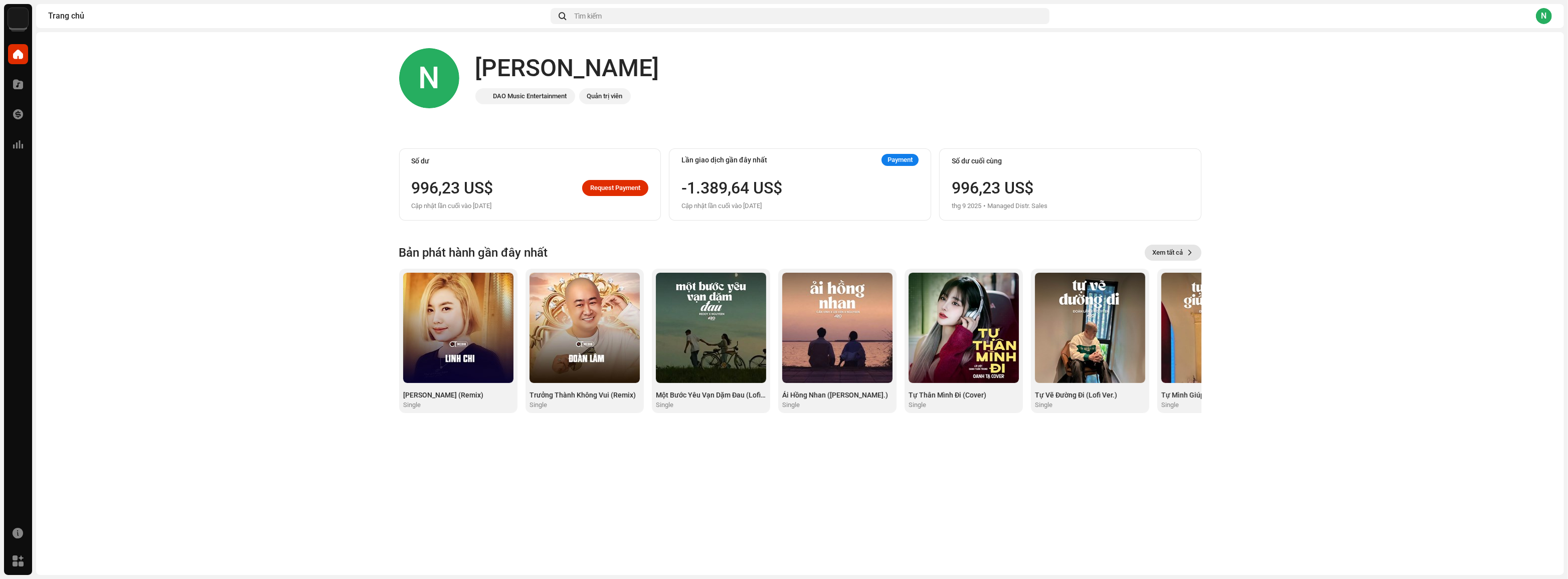
click at [1160, 246] on span "Xem tất cả" at bounding box center [1168, 252] width 30 height 20
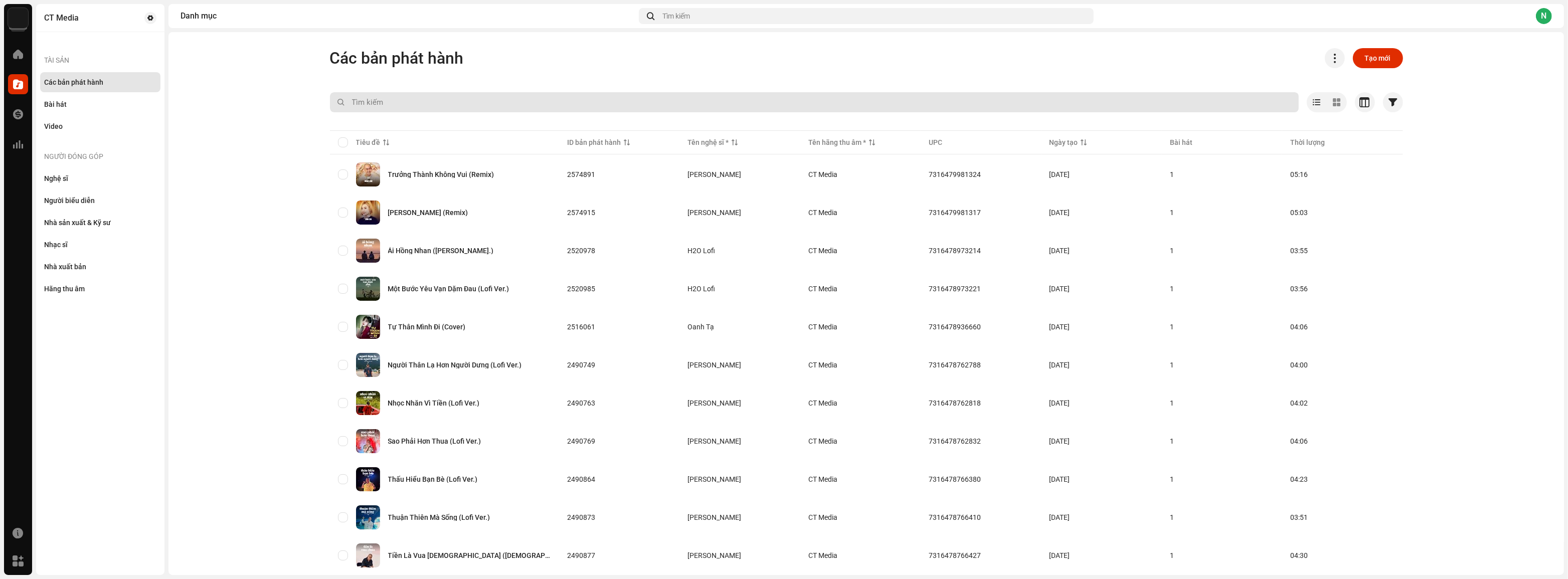
click at [571, 100] on input "text" at bounding box center [814, 102] width 969 height 20
type input "danh [PERSON_NAME]"
click at [714, 103] on input "danh [PERSON_NAME]" at bounding box center [814, 102] width 969 height 20
click at [1130, 95] on input "danh [PERSON_NAME]" at bounding box center [814, 102] width 969 height 20
click at [1120, 103] on input "danh [PERSON_NAME]" at bounding box center [814, 102] width 969 height 20
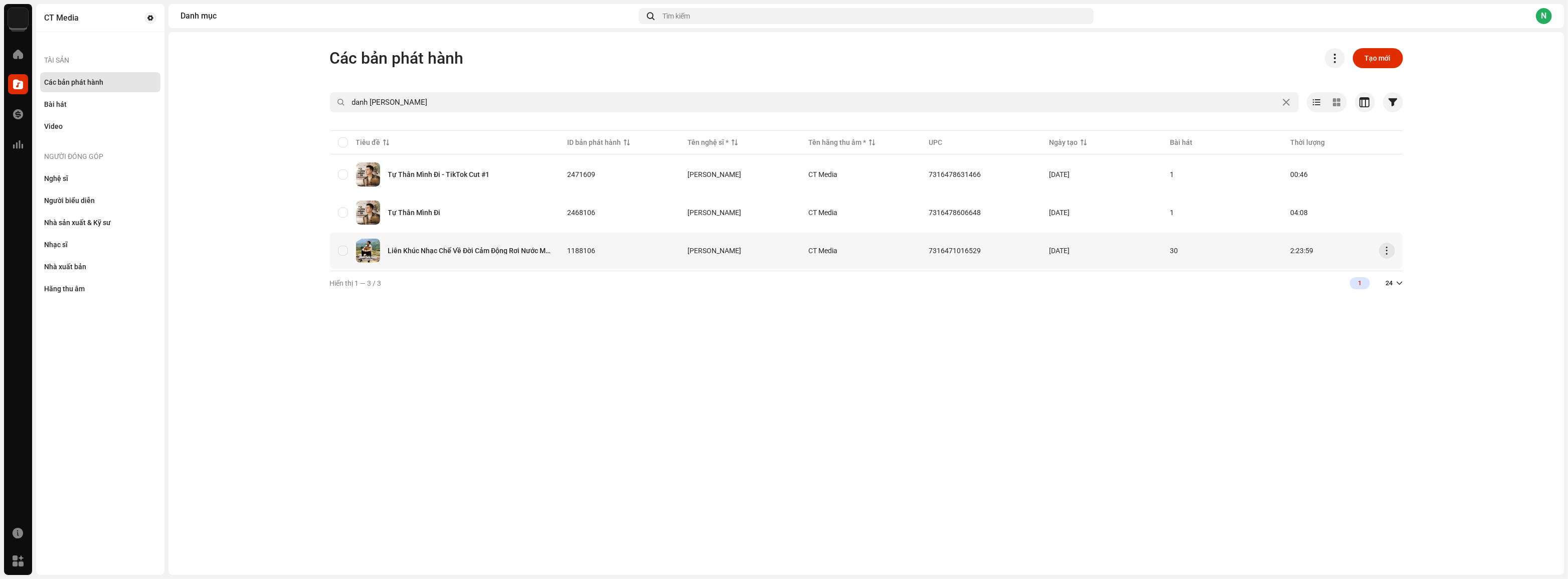
click at [408, 253] on div "Liên Khúc Nhạc Chế Về Đời Cảm Động Rơi Nước Mắt" at bounding box center [444, 250] width 214 height 24
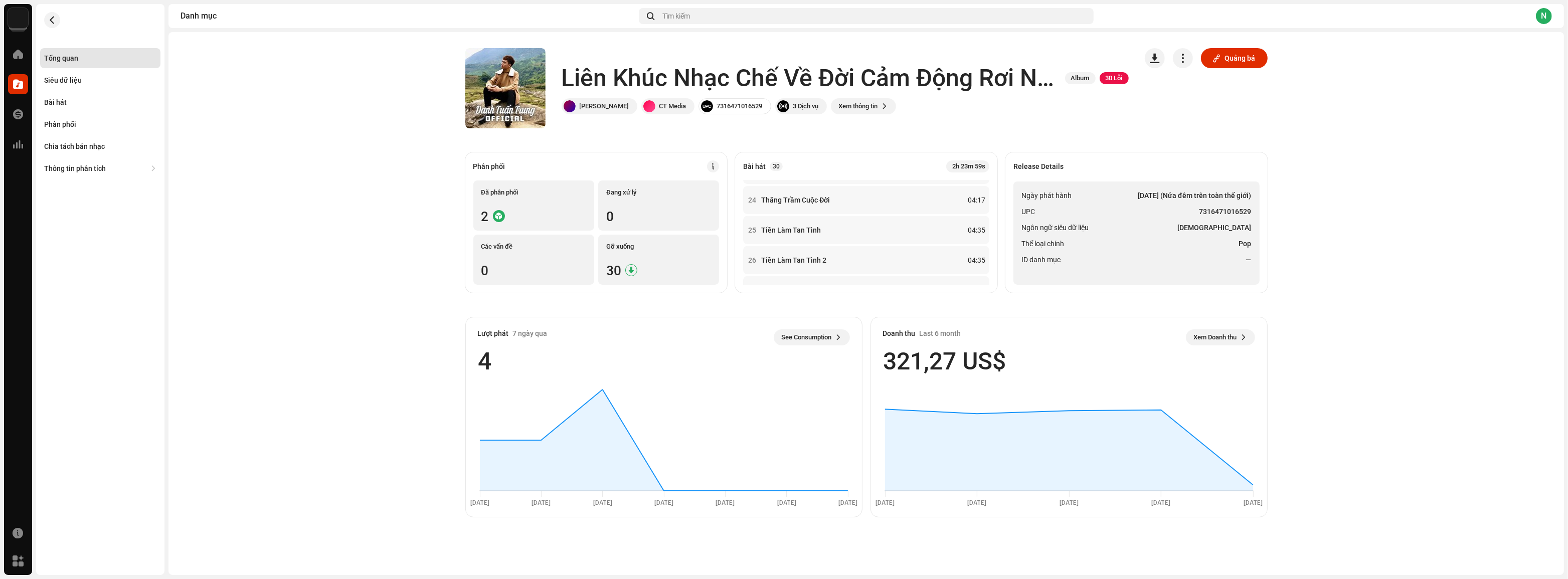
scroll to position [729, 0]
click at [1220, 323] on div "Doanh thu Last 6 month Xem Doanh thu 321,27 US$" at bounding box center [1069, 352] width 396 height 68
click at [1221, 336] on span "Xem Doanh thu" at bounding box center [1214, 337] width 43 height 20
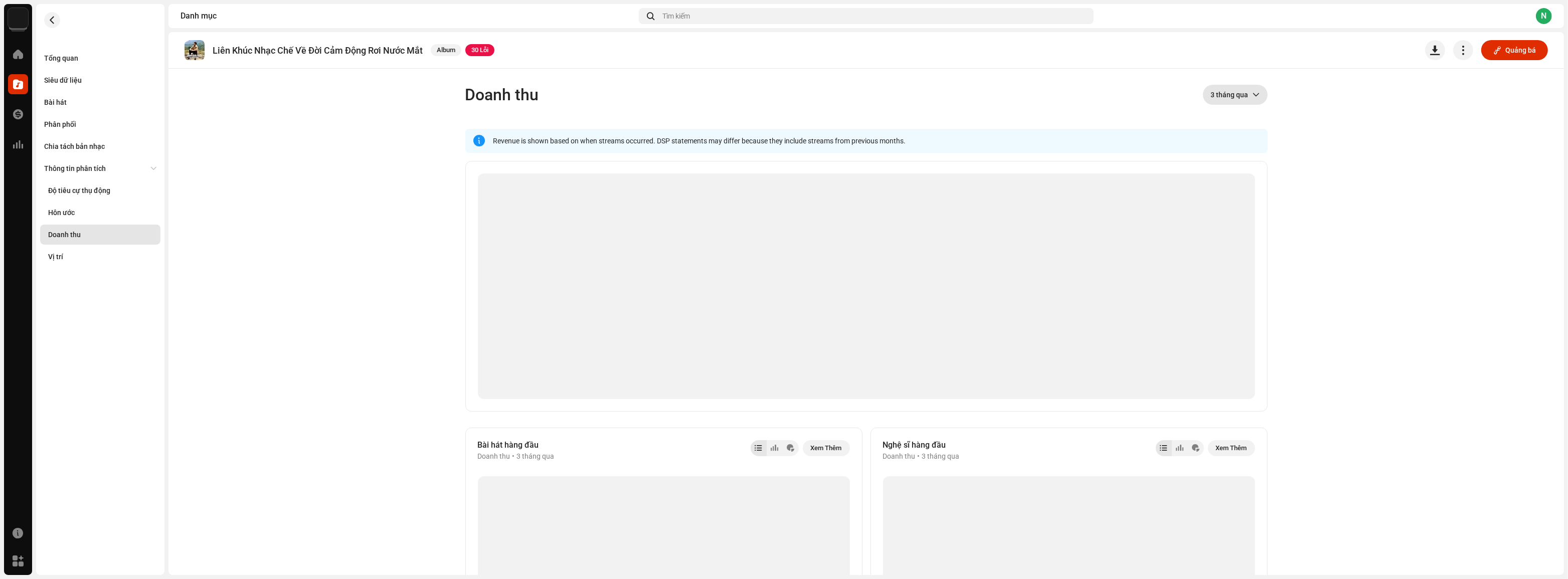
click at [1252, 94] on icon "dropdown trigger" at bounding box center [1255, 94] width 7 height 7
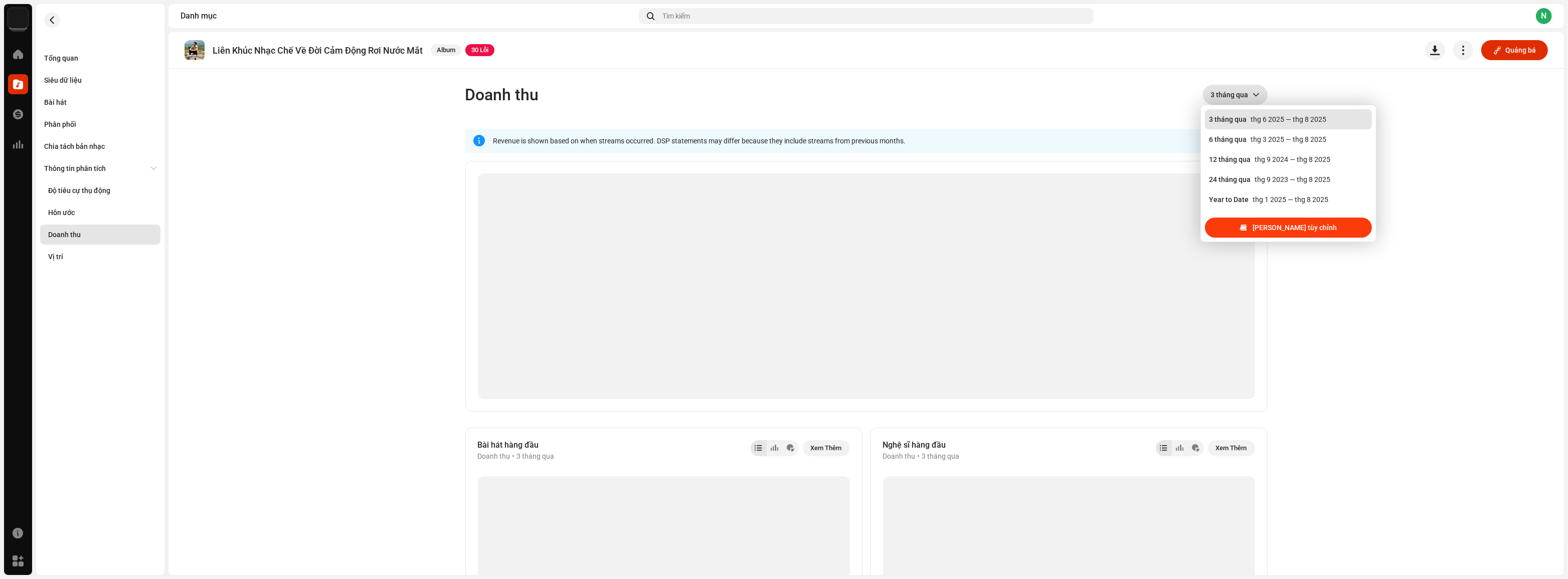
scroll to position [15, 0]
click at [1247, 225] on span at bounding box center [1242, 227] width 7 height 8
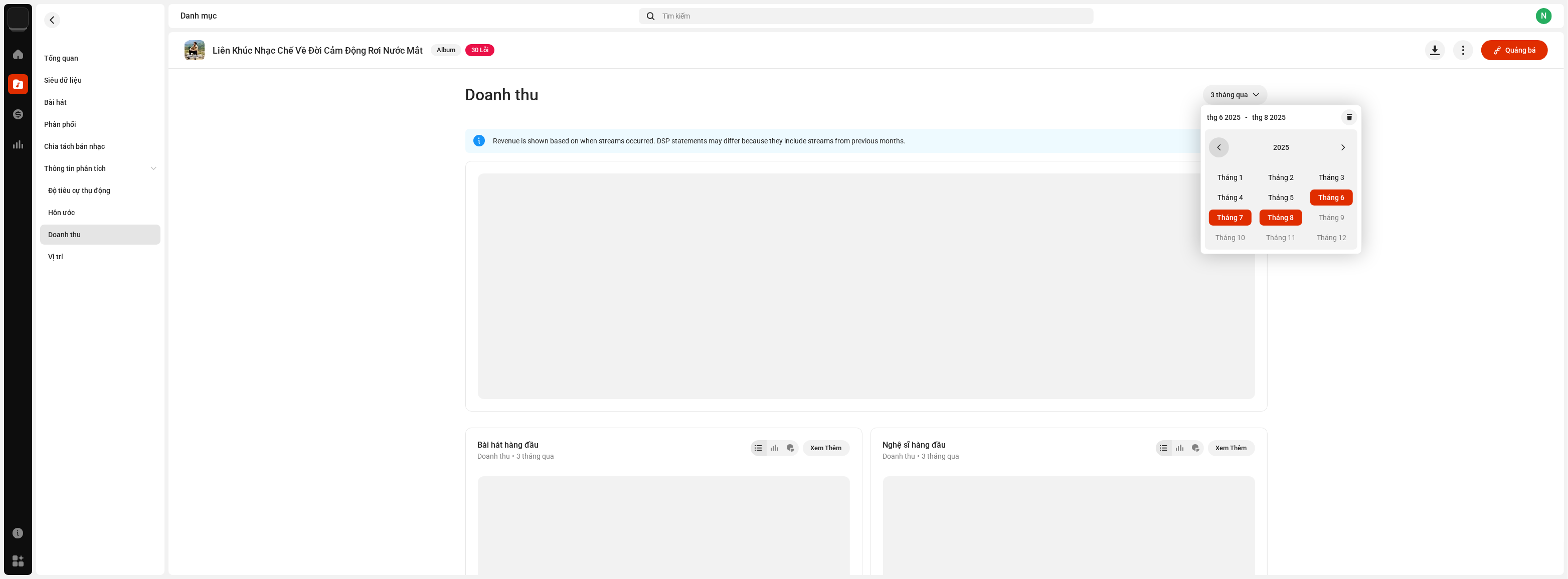
click at [1222, 151] on button "Previous Year" at bounding box center [1218, 146] width 20 height 20
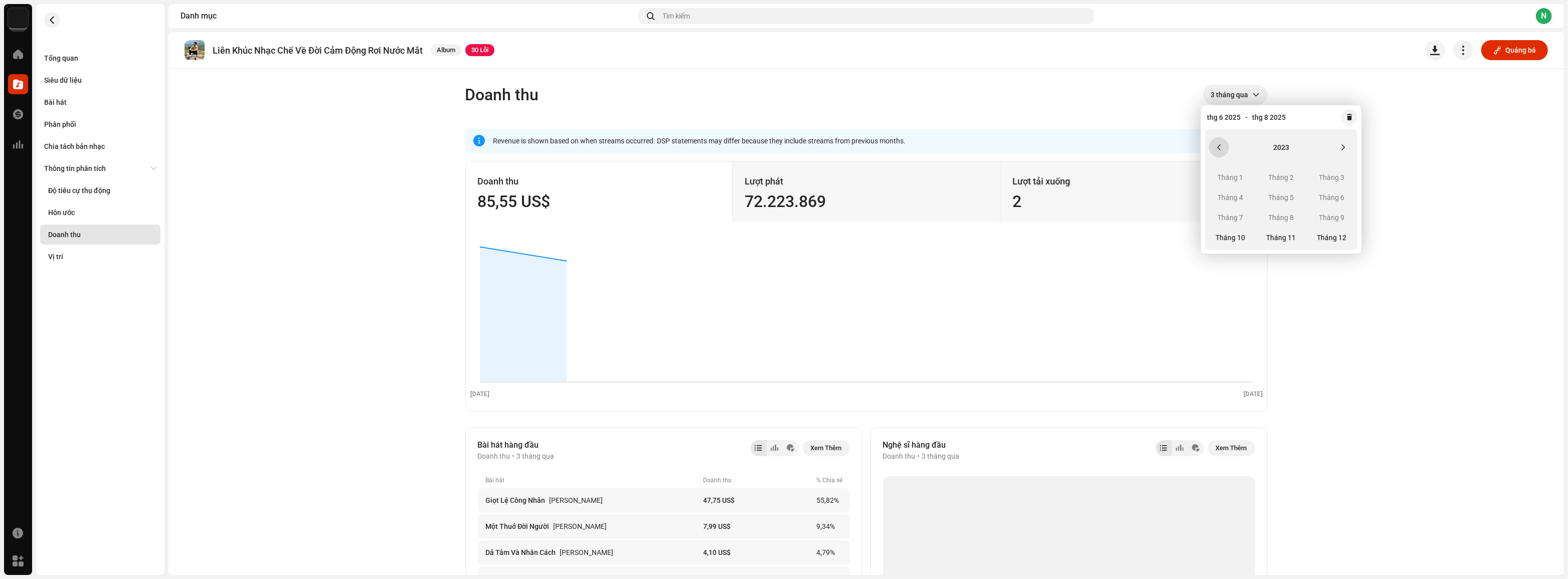
click at [1222, 151] on button "Previous Year" at bounding box center [1218, 146] width 20 height 20
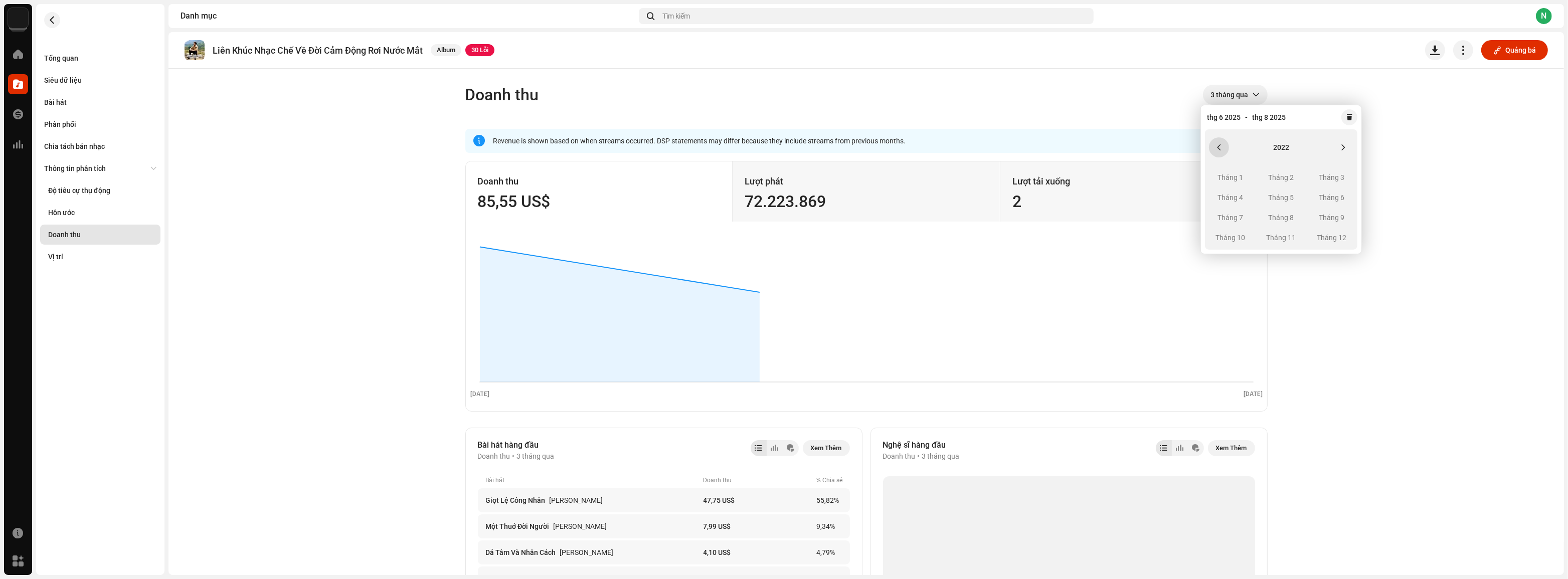
click at [1222, 151] on button "Previous Year" at bounding box center [1218, 146] width 20 height 20
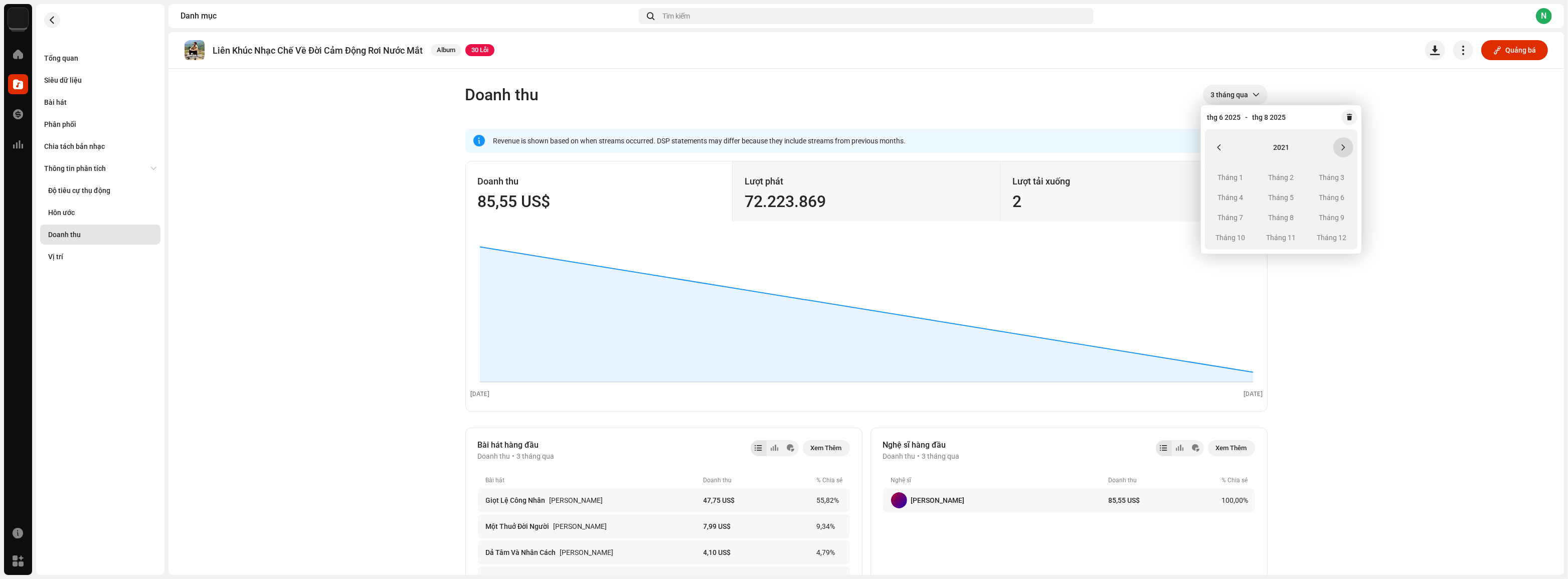
click at [1339, 151] on button "Next Year" at bounding box center [1343, 146] width 20 height 20
click at [1225, 236] on span "Tháng 10" at bounding box center [1229, 237] width 43 height 16
click at [1348, 145] on button "Next Year" at bounding box center [1343, 146] width 20 height 20
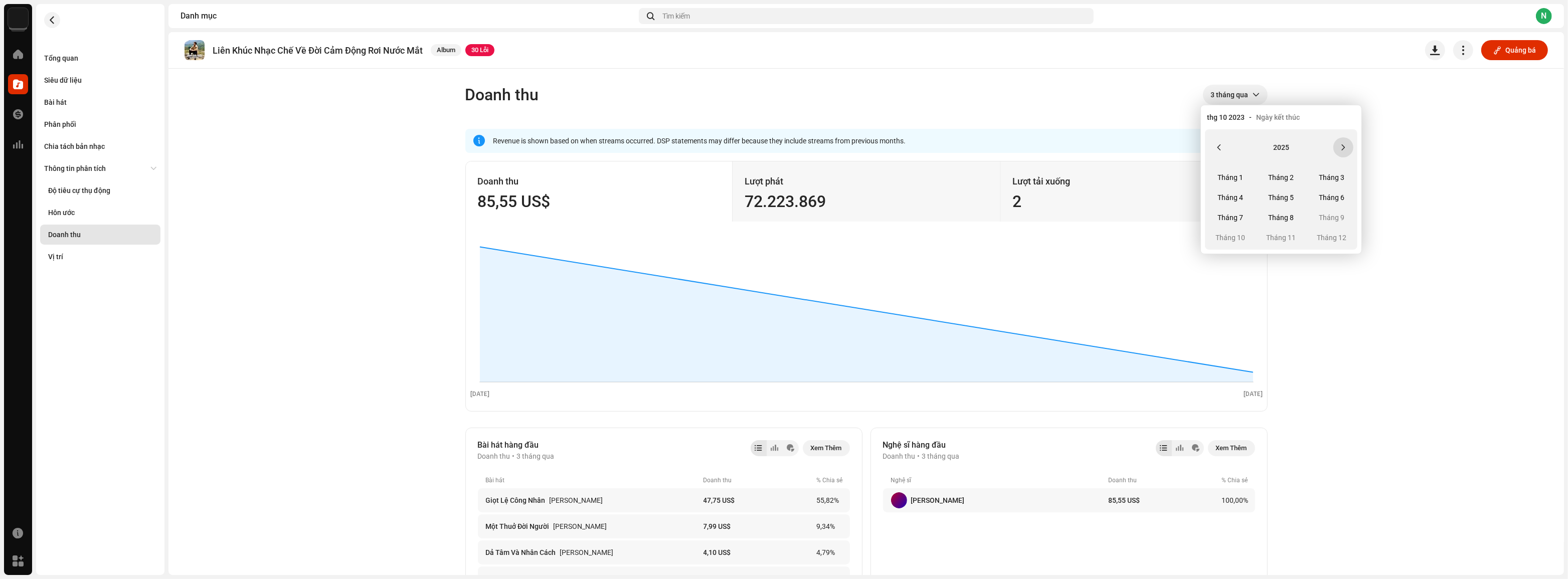
click at [1348, 145] on button "Next Year" at bounding box center [1343, 146] width 20 height 20
click at [1223, 148] on button "Previous Year" at bounding box center [1218, 146] width 20 height 20
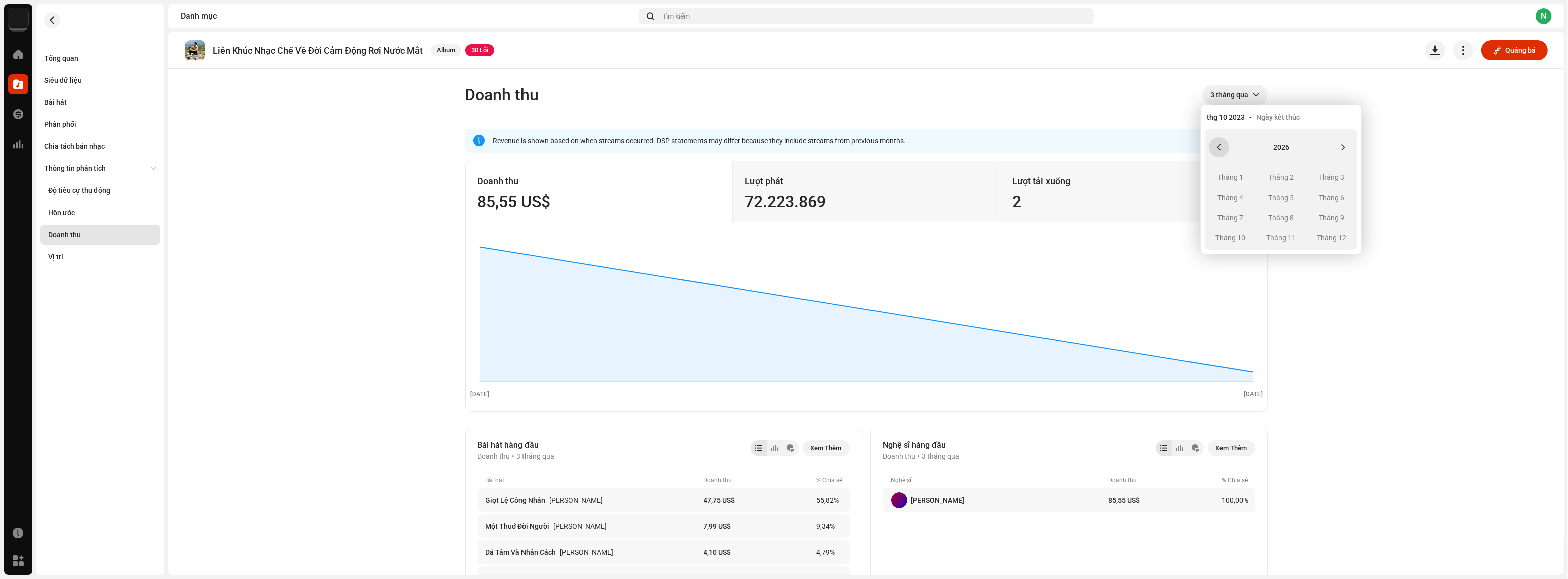
click at [1223, 148] on button "Previous Year" at bounding box center [1218, 146] width 20 height 20
click at [1292, 217] on span "Tháng 8" at bounding box center [1280, 217] width 43 height 16
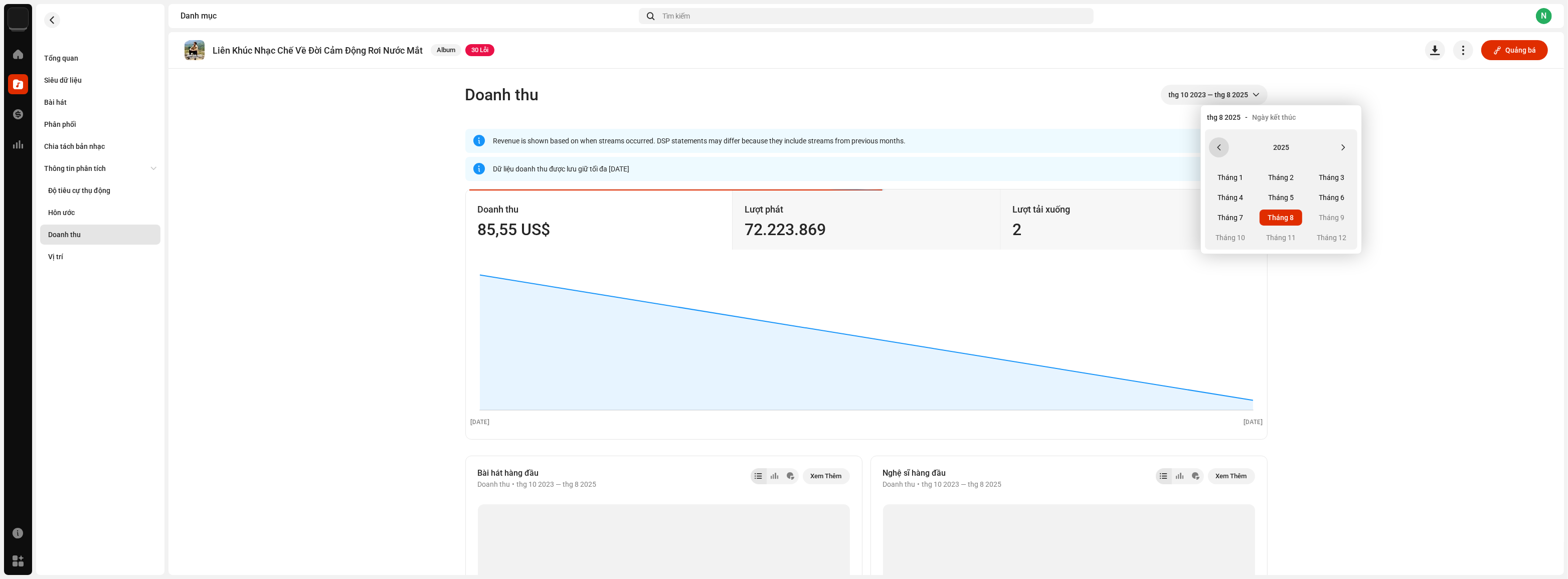
click at [1224, 149] on button "Previous Year" at bounding box center [1218, 146] width 20 height 20
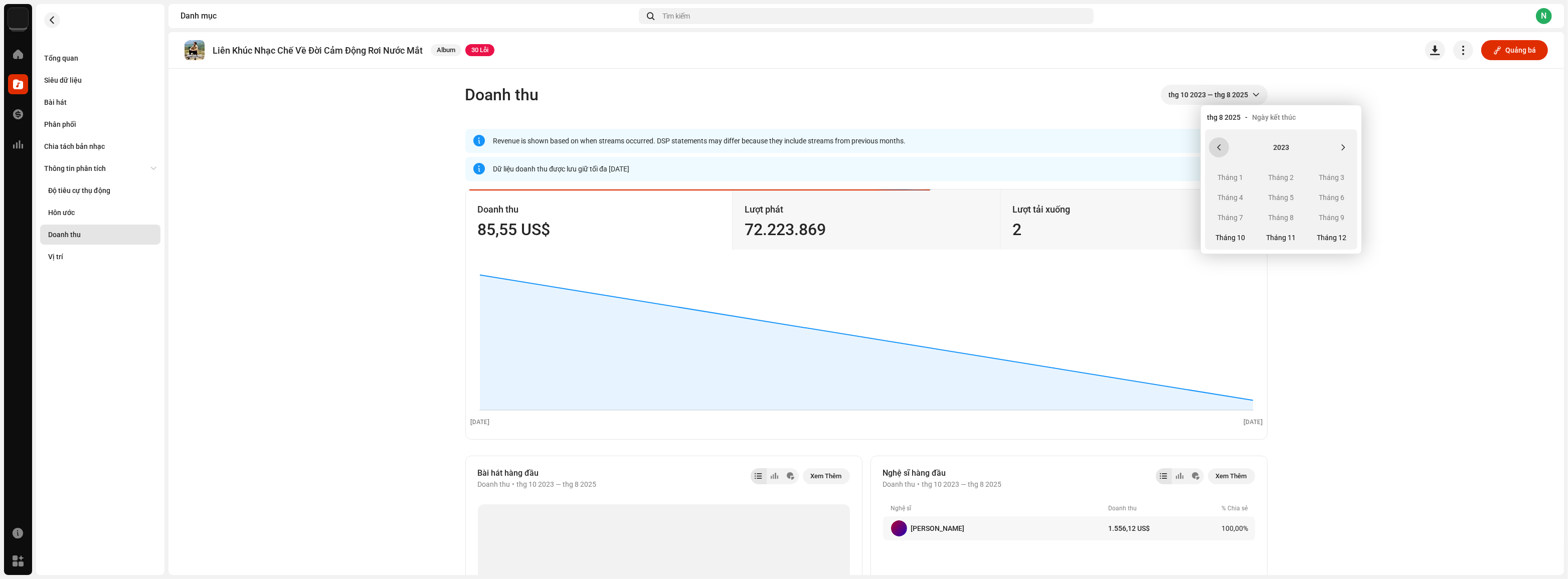
click at [1224, 149] on button "Previous Year" at bounding box center [1218, 146] width 20 height 20
click at [1340, 149] on icon "Next Year" at bounding box center [1343, 146] width 7 height 7
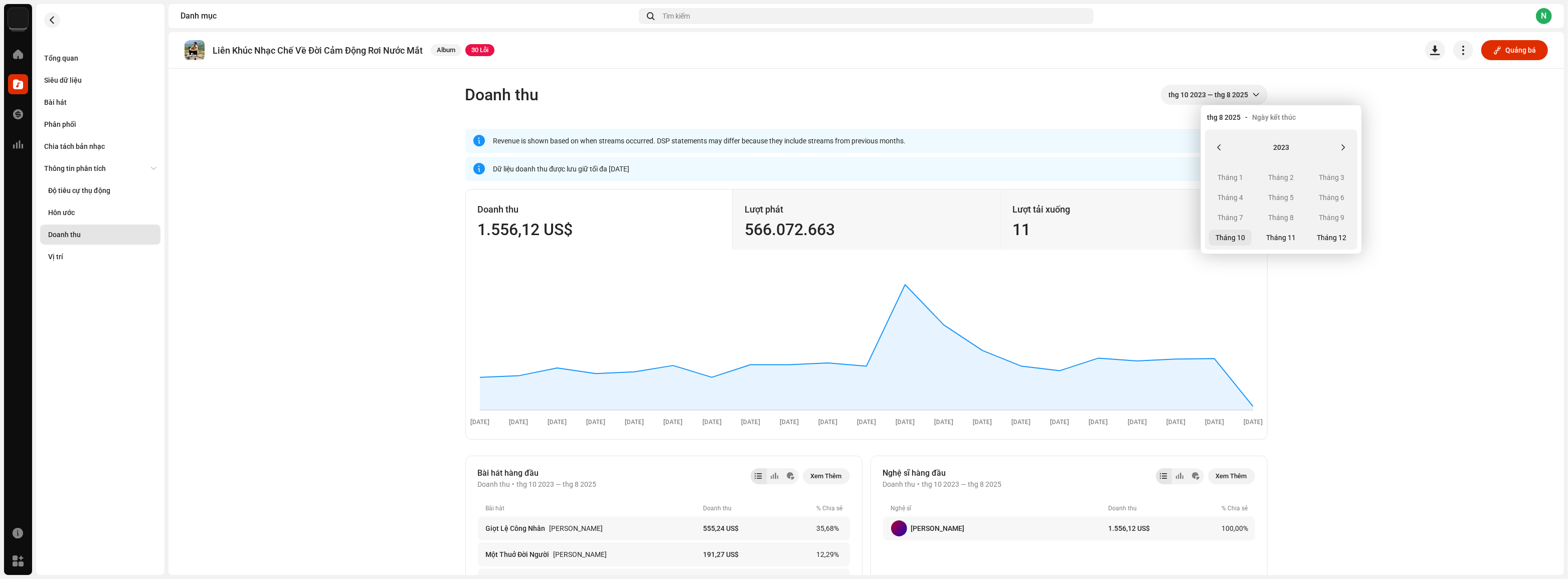
click at [1231, 237] on span "Tháng 10" at bounding box center [1229, 237] width 43 height 16
click at [1344, 144] on icon "Next Year" at bounding box center [1343, 146] width 7 height 7
click at [1287, 219] on span "Tháng 8" at bounding box center [1280, 217] width 43 height 16
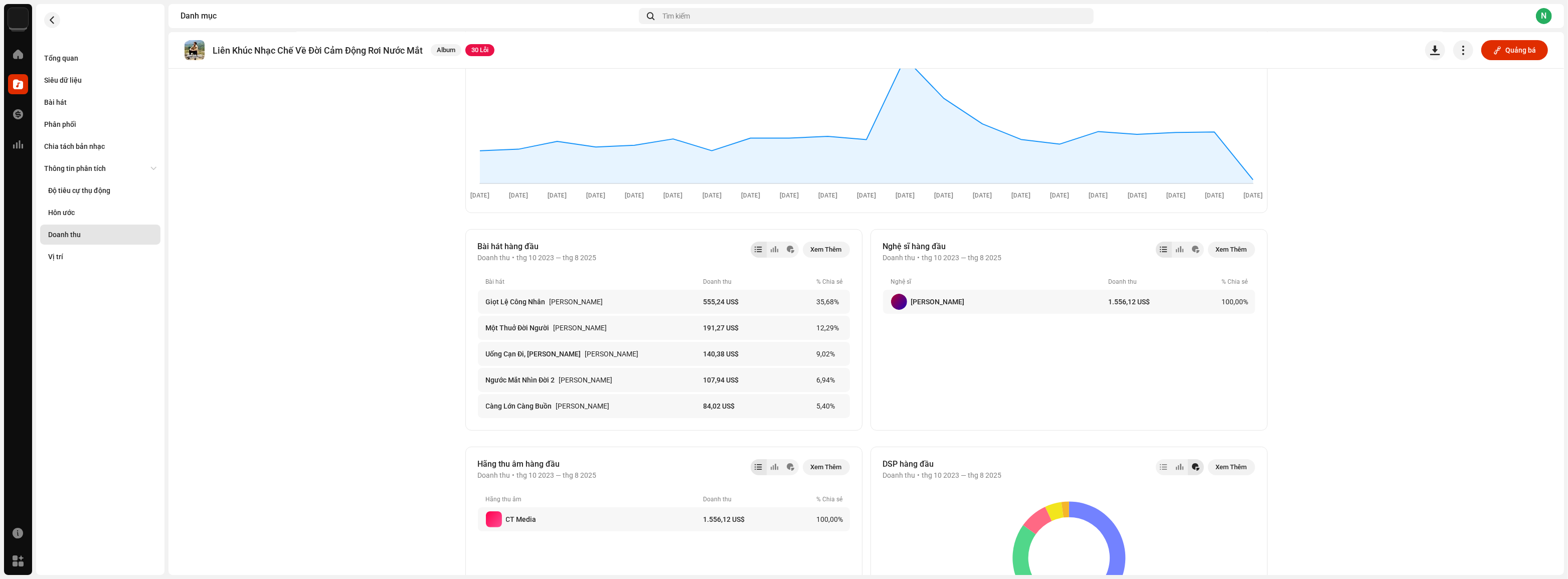
scroll to position [227, 0]
click at [834, 245] on span "Xem Thêm" at bounding box center [825, 248] width 31 height 20
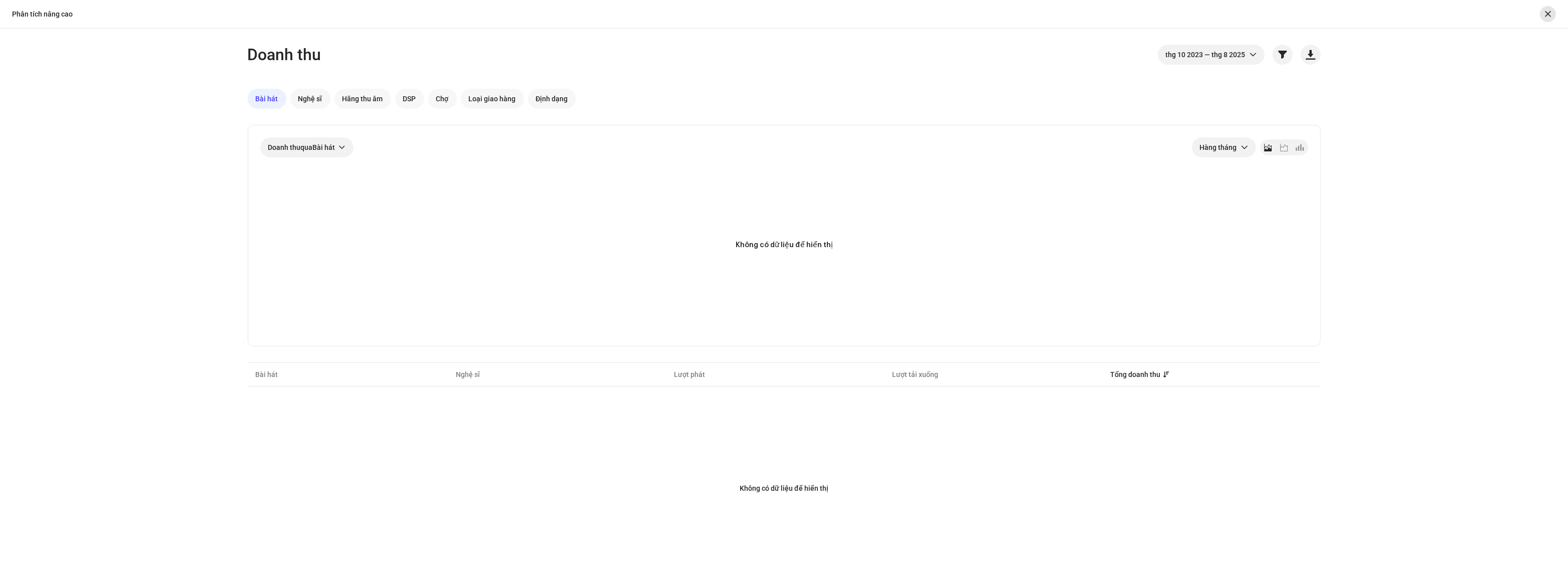
click at [1544, 10] on span "button" at bounding box center [1547, 14] width 6 height 8
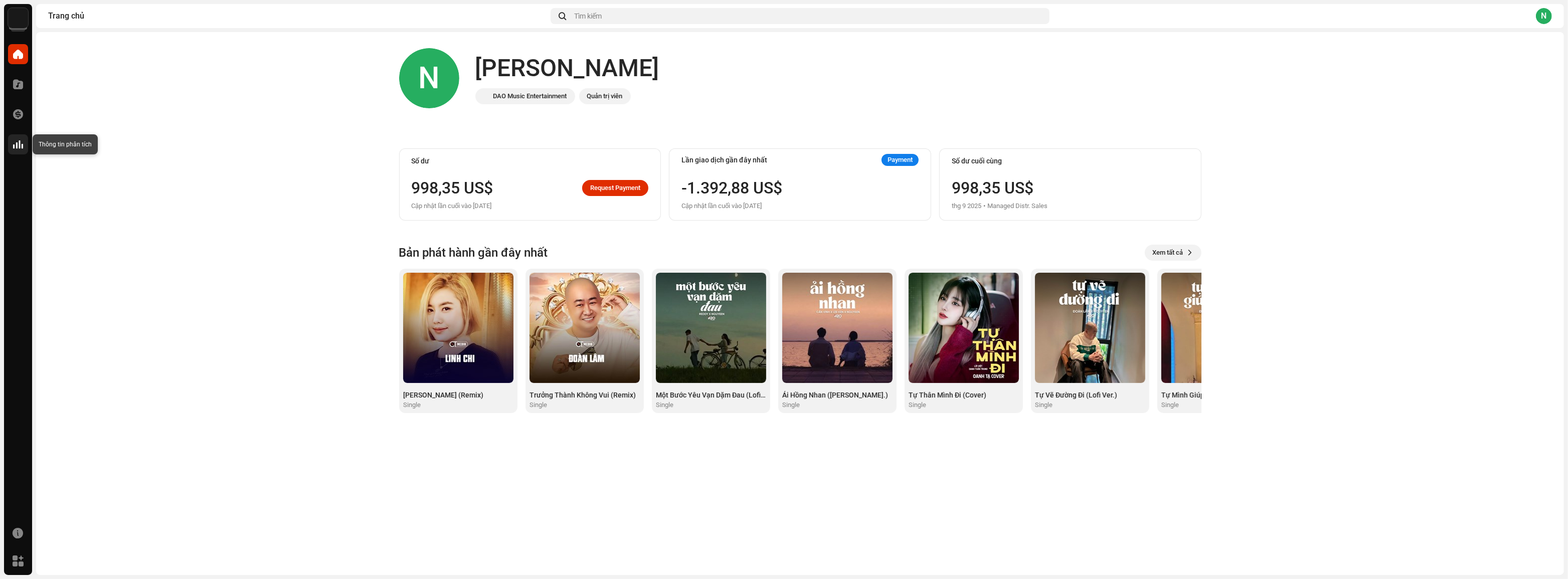
click at [21, 142] on span at bounding box center [18, 145] width 10 height 8
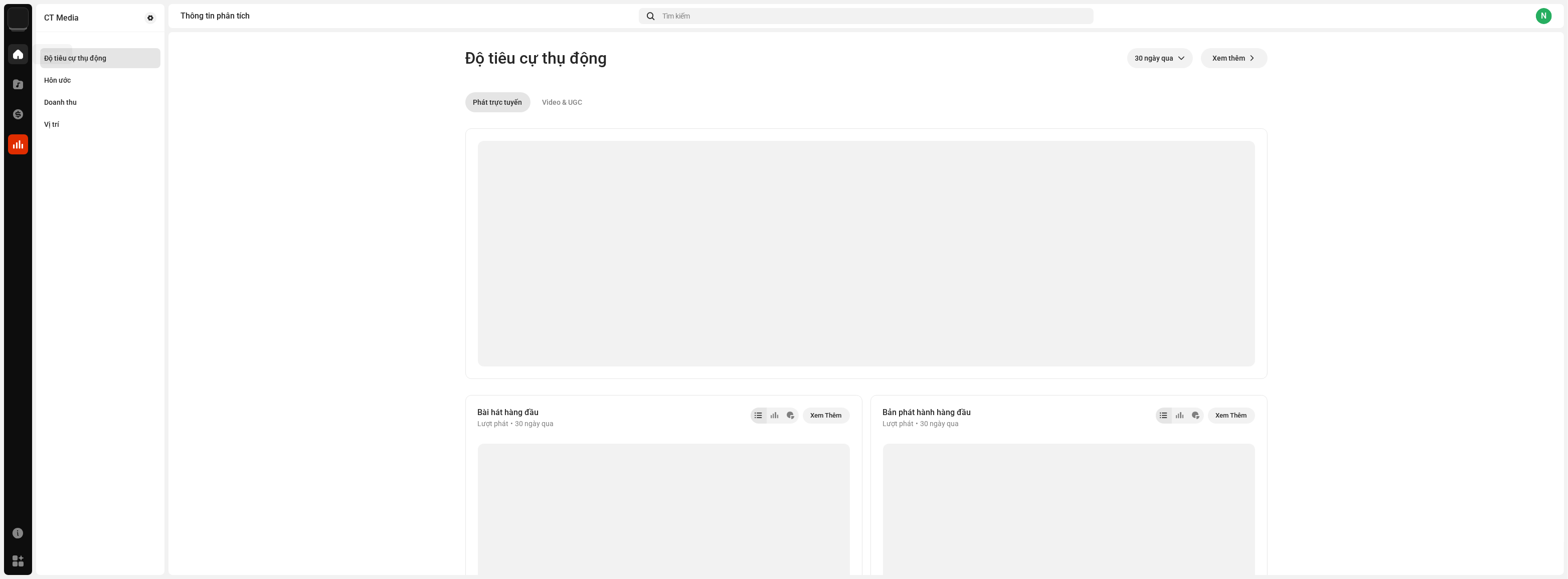
click at [15, 48] on div at bounding box center [17, 53] width 20 height 20
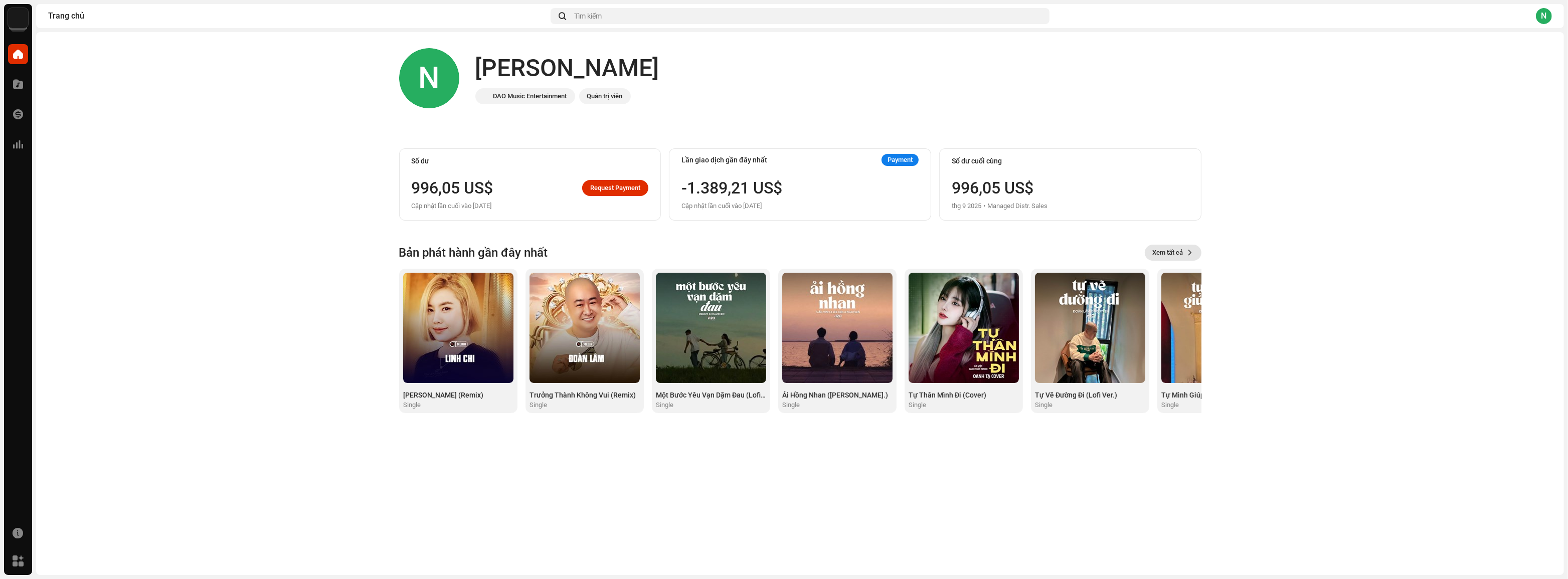
click at [1175, 252] on span "Xem tất cả" at bounding box center [1168, 252] width 30 height 20
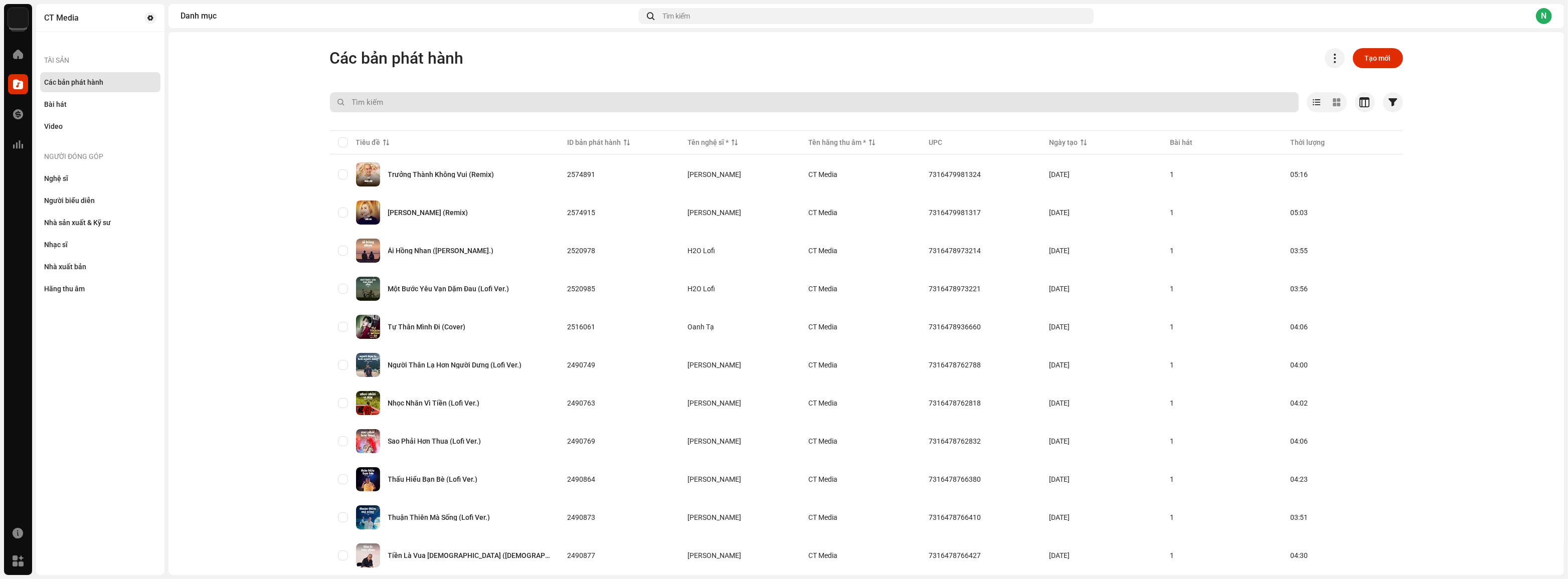
click at [462, 98] on input "text" at bounding box center [814, 102] width 969 height 20
type input "danh [PERSON_NAME]"
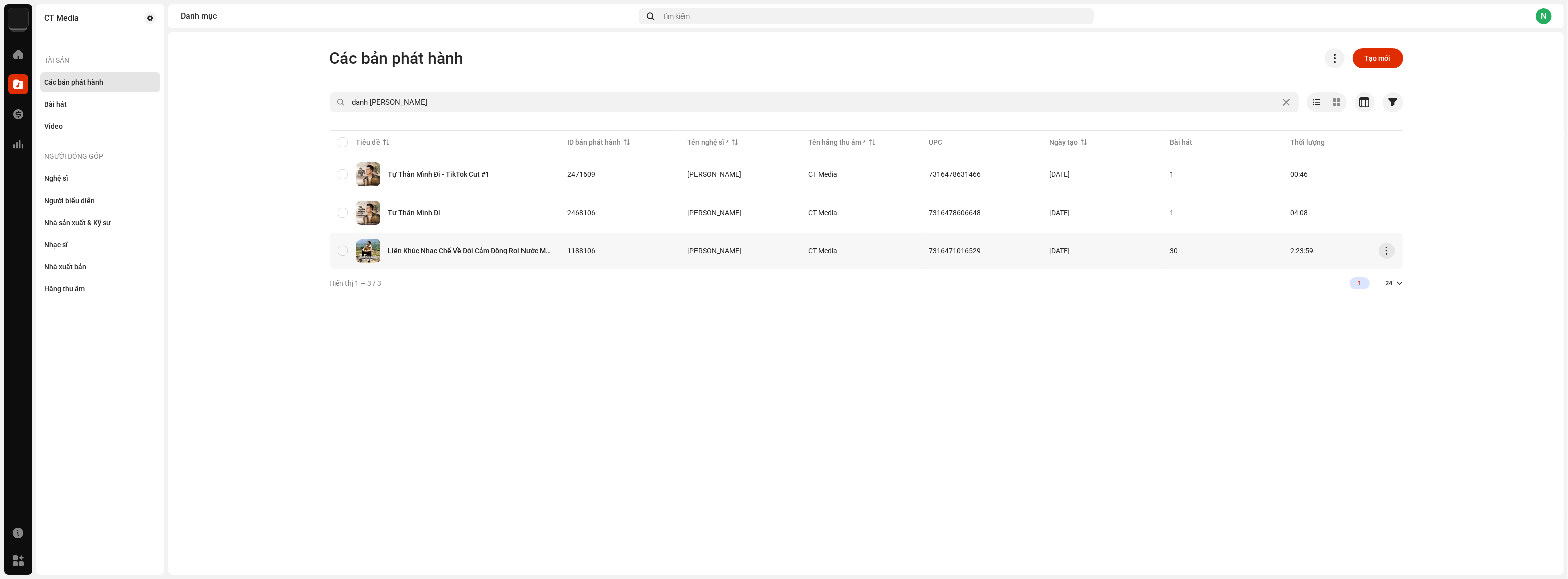
click at [454, 253] on div "Liên Khúc Nhạc Chế Về Đời Cảm Động Rơi Nước Mắt" at bounding box center [470, 250] width 164 height 7
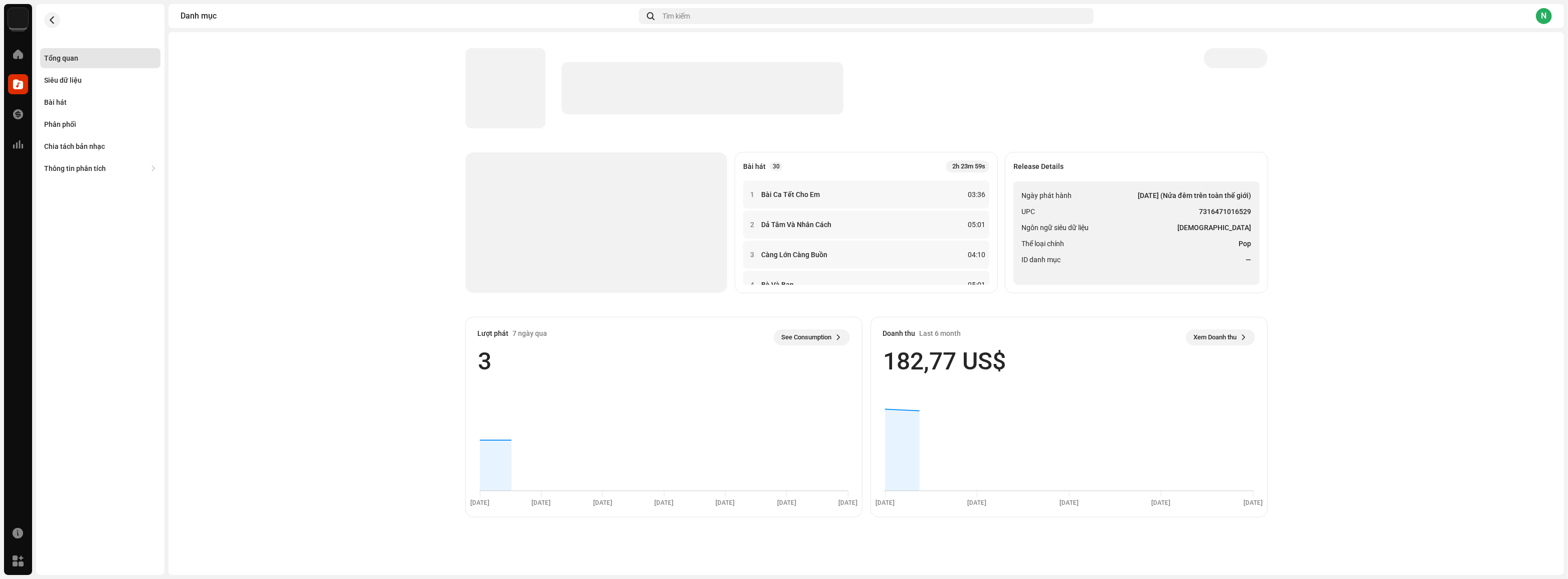
click at [22, 26] on img at bounding box center [17, 17] width 20 height 20
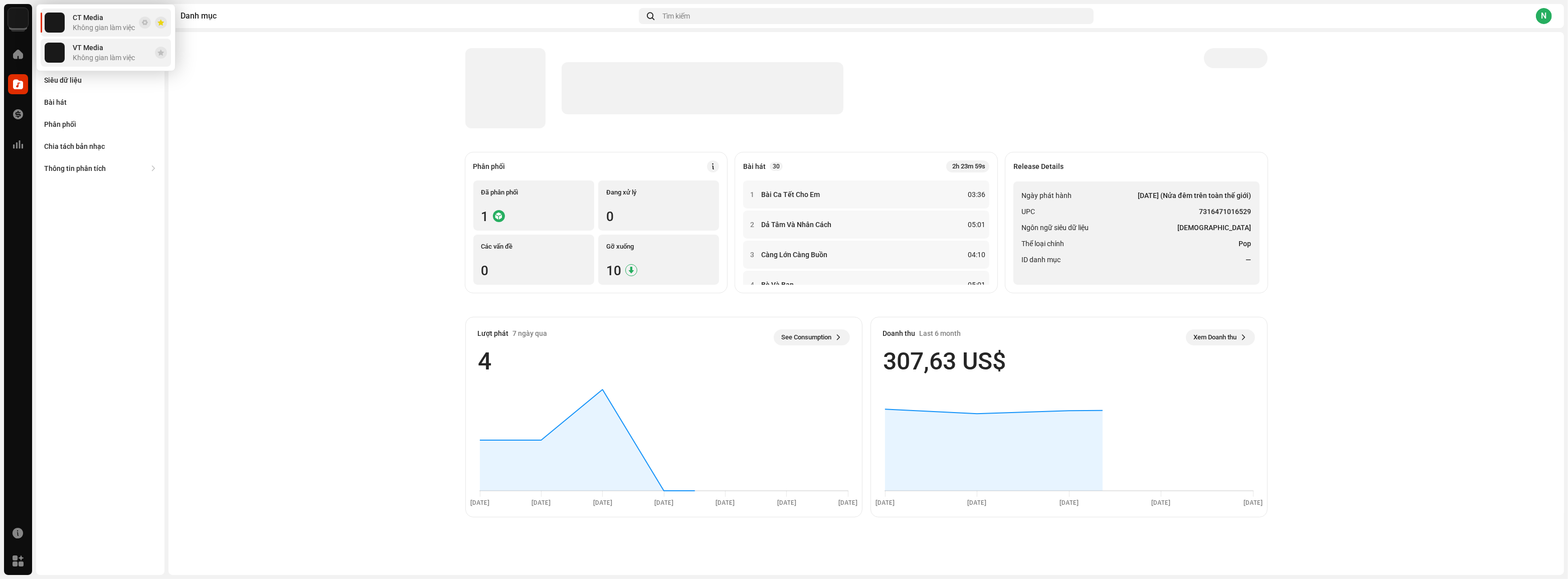
click at [70, 43] on div "VT Media Không gian làm việc" at bounding box center [89, 52] width 90 height 20
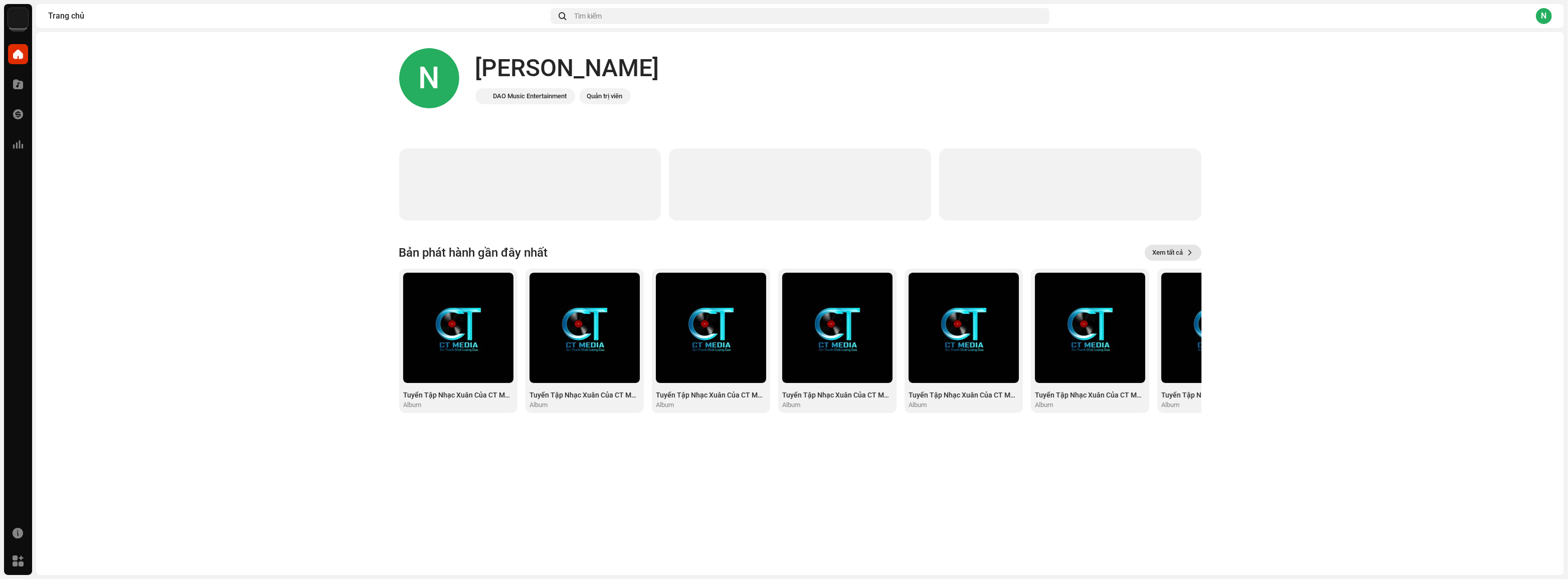
click at [1169, 257] on span "Xem tất cả" at bounding box center [1168, 252] width 30 height 20
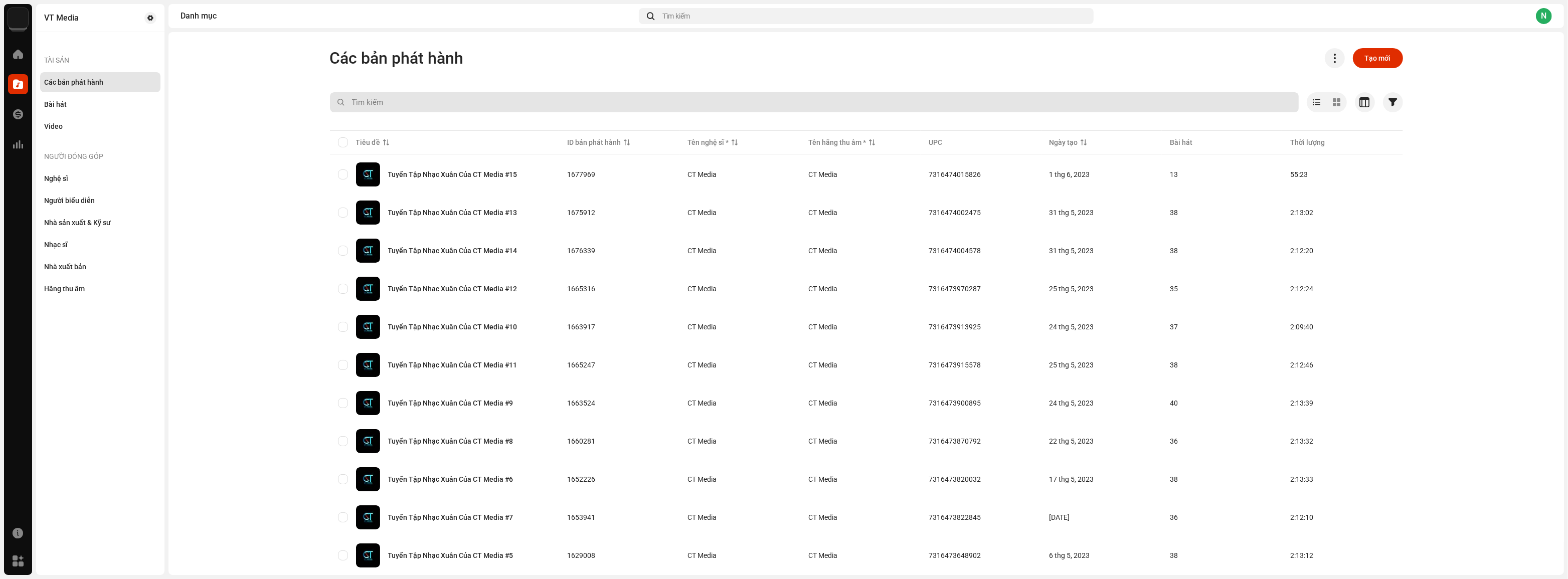
click at [406, 103] on input "text" at bounding box center [814, 102] width 969 height 20
type input "danh [PERSON_NAME]"
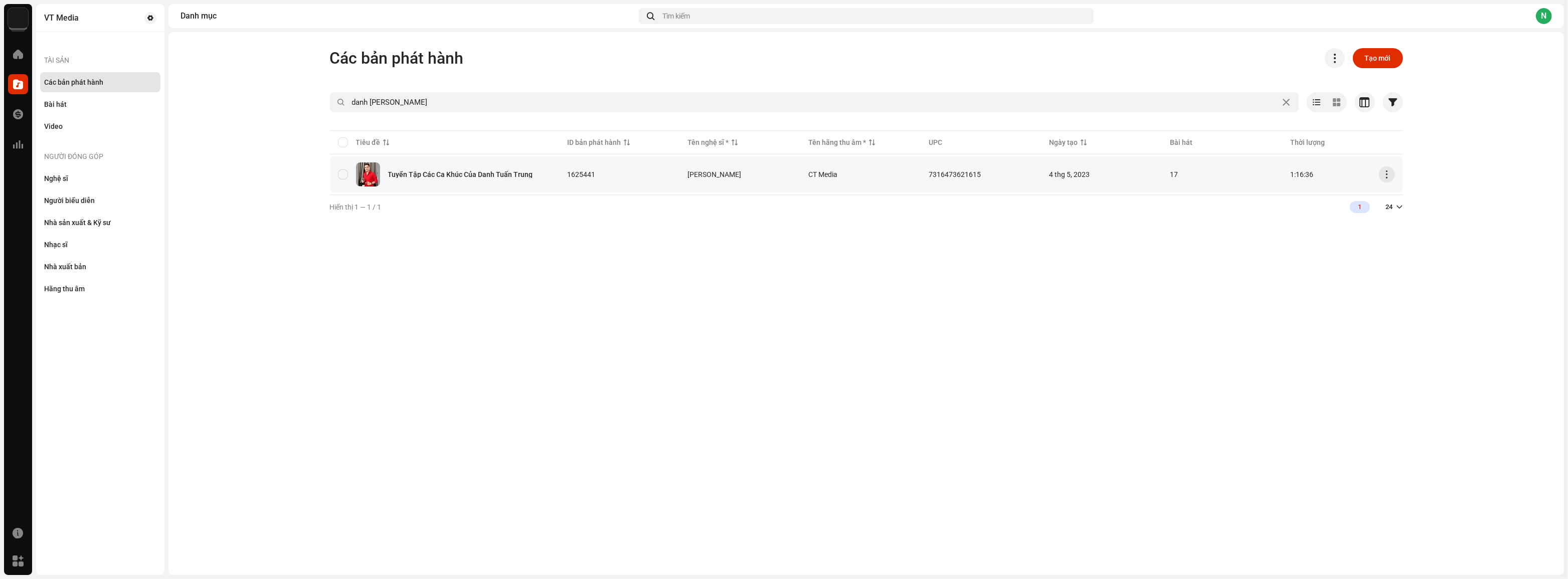
click at [449, 179] on div "Tuyển Tập Các Ca Khúc Của Danh Tuấn Trung" at bounding box center [444, 174] width 214 height 24
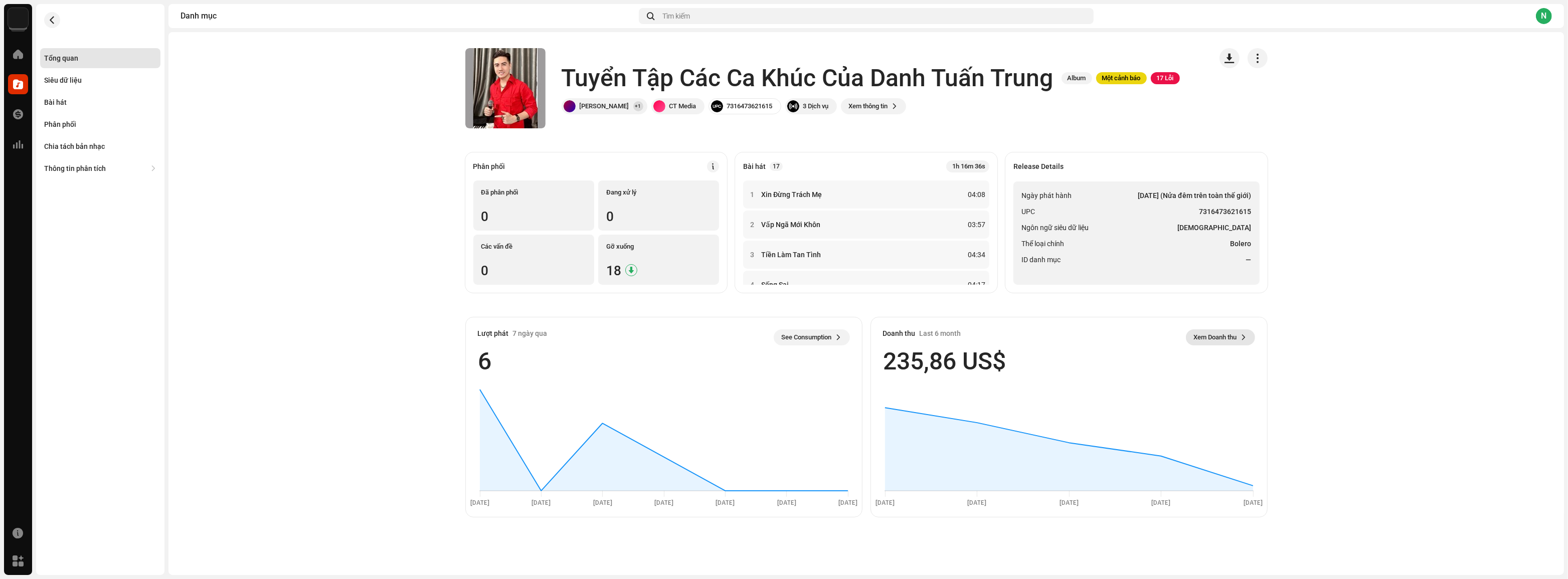
click at [1244, 331] on button "Xem Doanh thu" at bounding box center [1220, 337] width 69 height 16
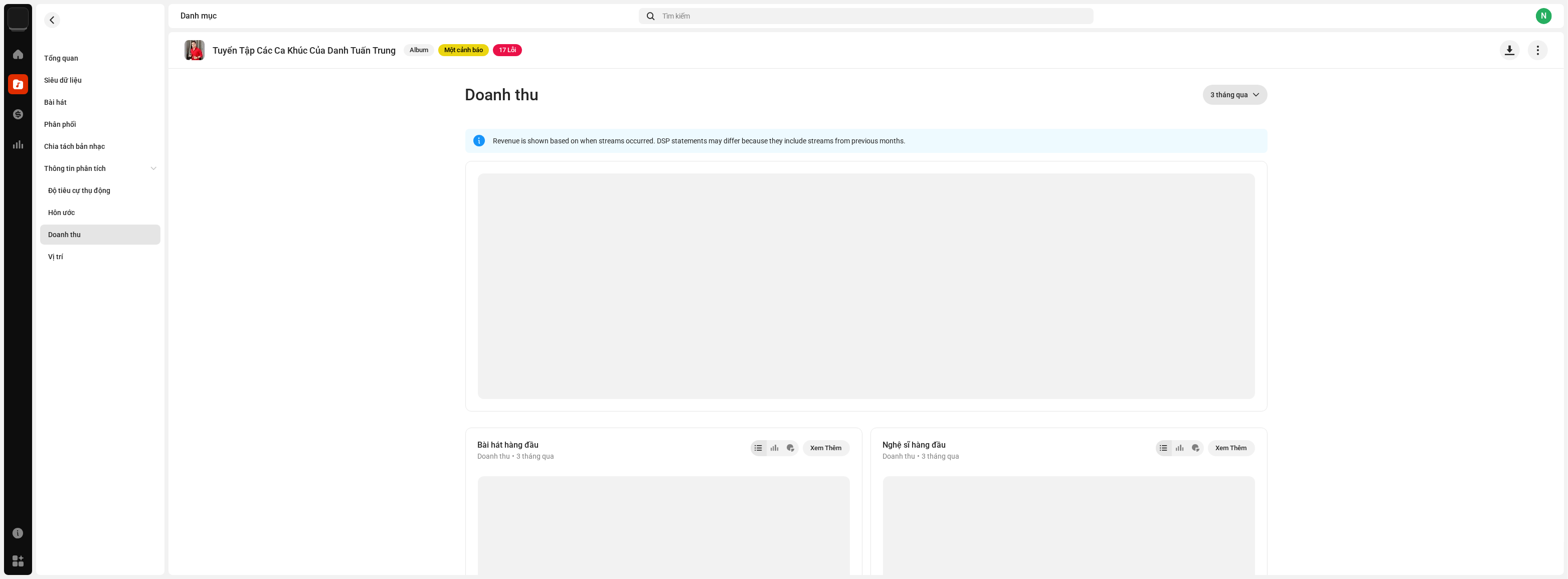
click at [1226, 93] on span "3 tháng qua" at bounding box center [1231, 94] width 42 height 20
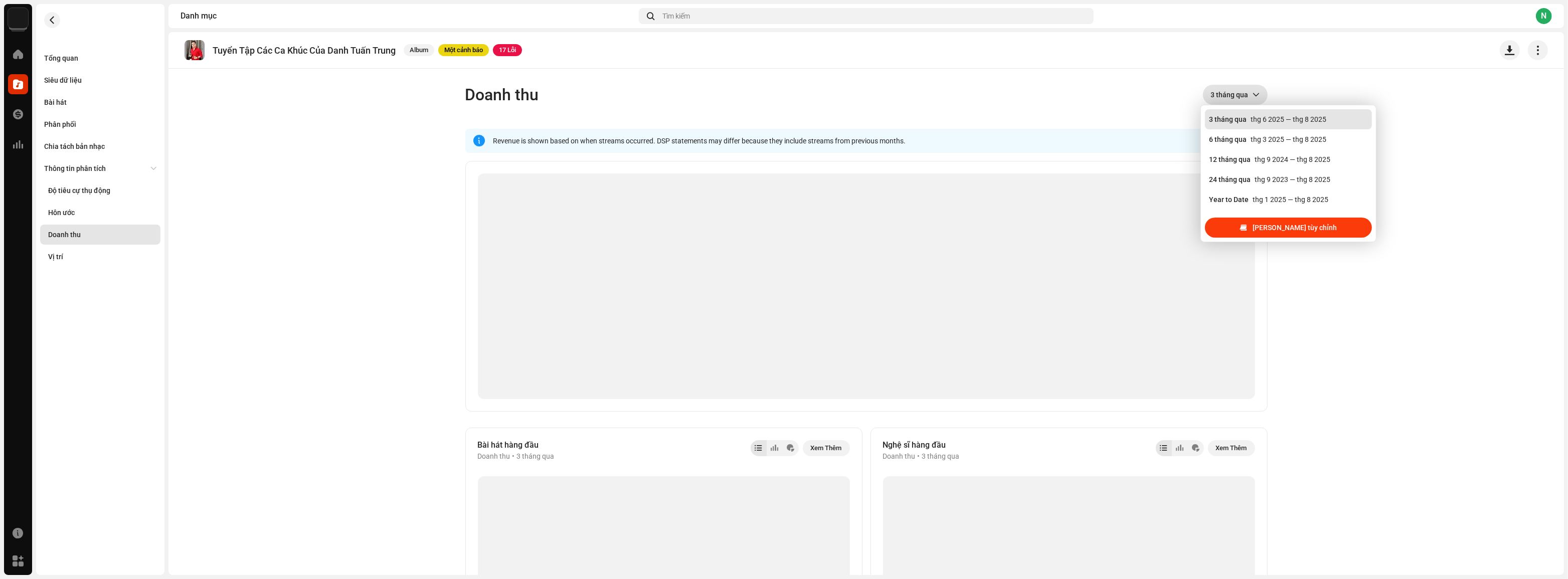
scroll to position [15, 0]
click at [1267, 220] on span "[PERSON_NAME] tùy chỉnh" at bounding box center [1294, 227] width 85 height 20
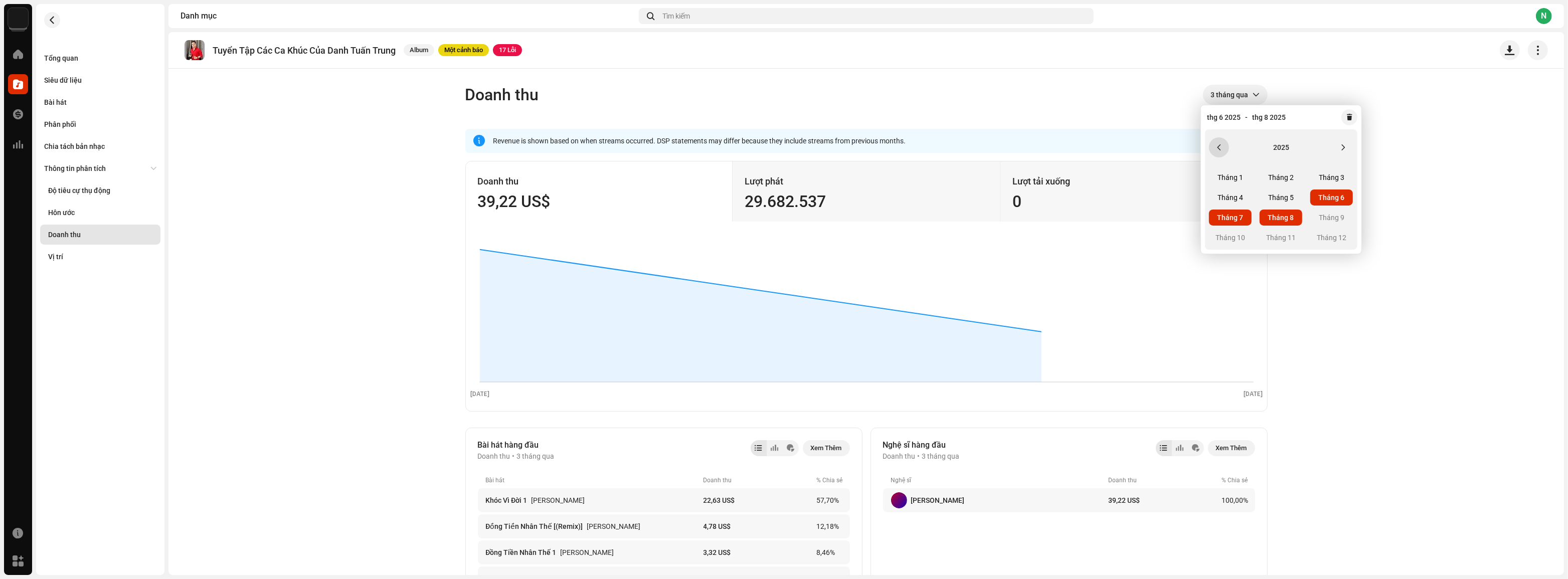
click at [1220, 151] on button "Previous Year" at bounding box center [1218, 146] width 20 height 20
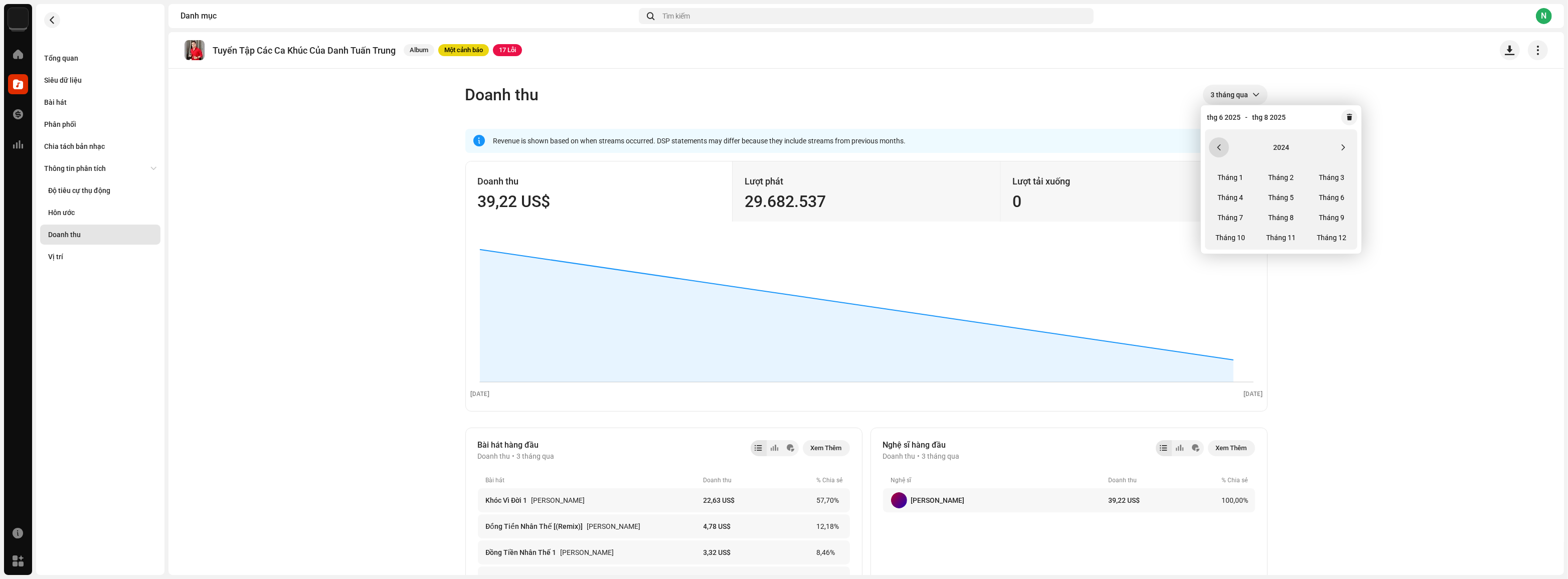
click at [1220, 151] on button "Previous Year" at bounding box center [1218, 146] width 20 height 20
click at [1341, 145] on icon "Next Year" at bounding box center [1343, 146] width 7 height 7
click at [1229, 241] on span "Tháng 10" at bounding box center [1229, 237] width 43 height 16
click at [1341, 143] on button "Next Year" at bounding box center [1343, 146] width 20 height 20
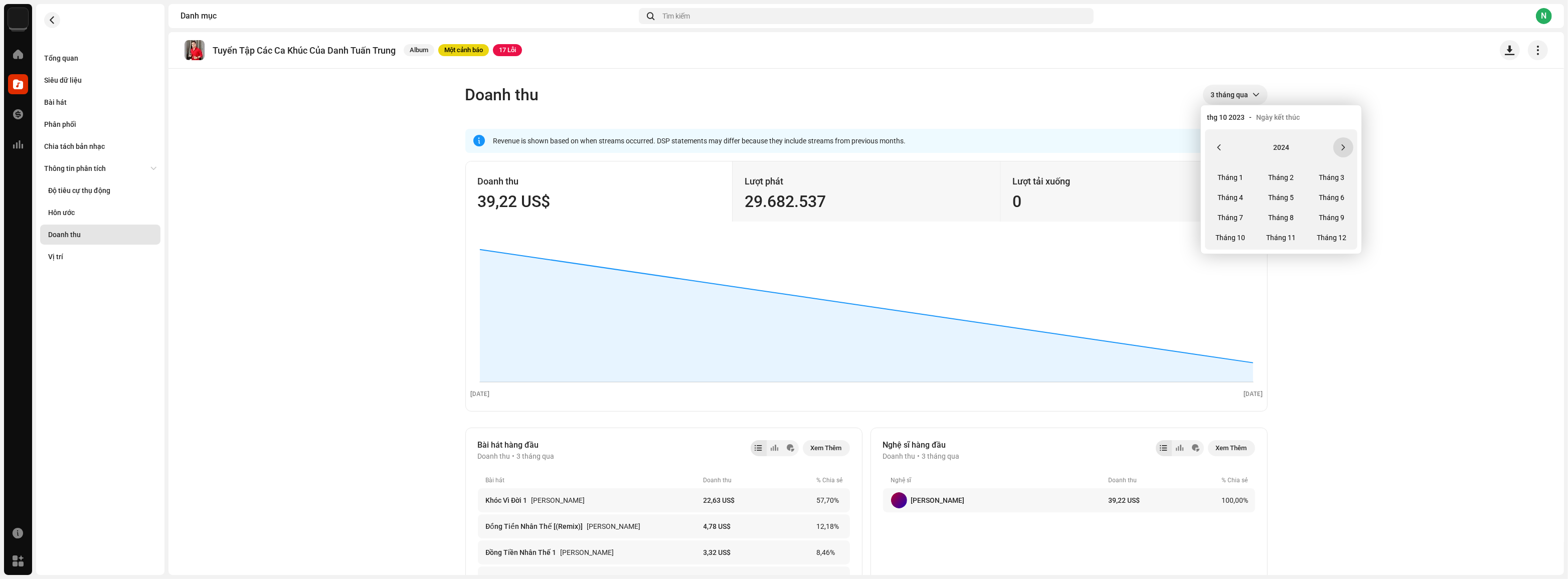
click at [1341, 143] on button "Next Year" at bounding box center [1343, 146] width 20 height 20
click at [1222, 150] on button "Previous Year" at bounding box center [1218, 146] width 20 height 20
click at [1293, 218] on span "Tháng 8" at bounding box center [1280, 217] width 43 height 16
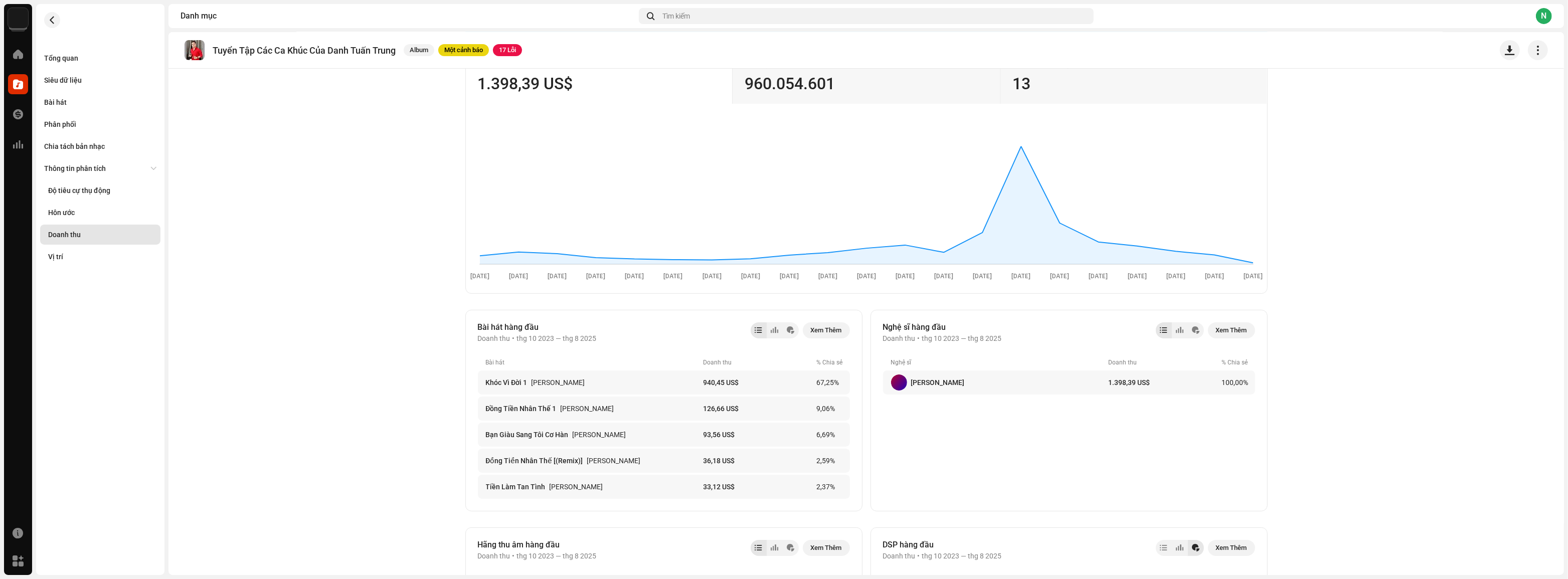
scroll to position [136, 0]
